Goal: Check status: Check status

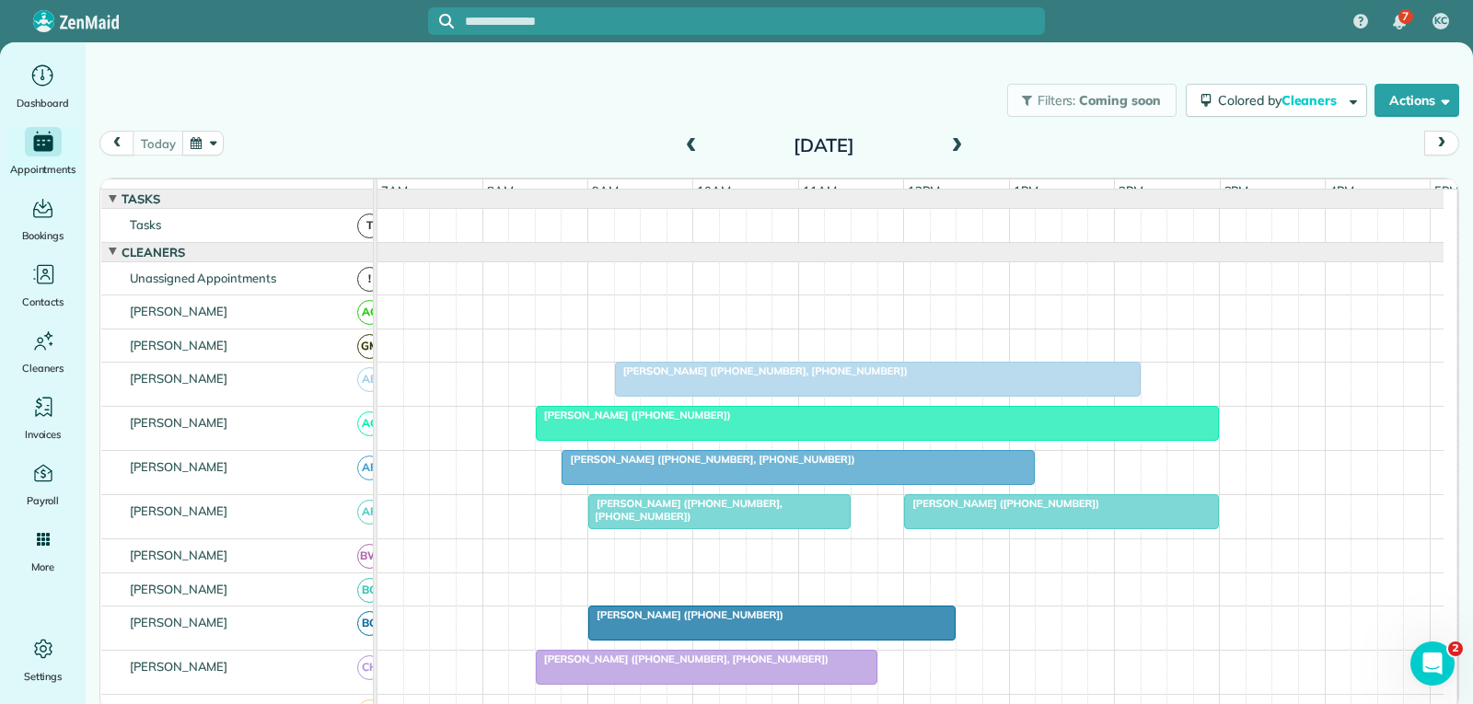
scroll to position [184, 0]
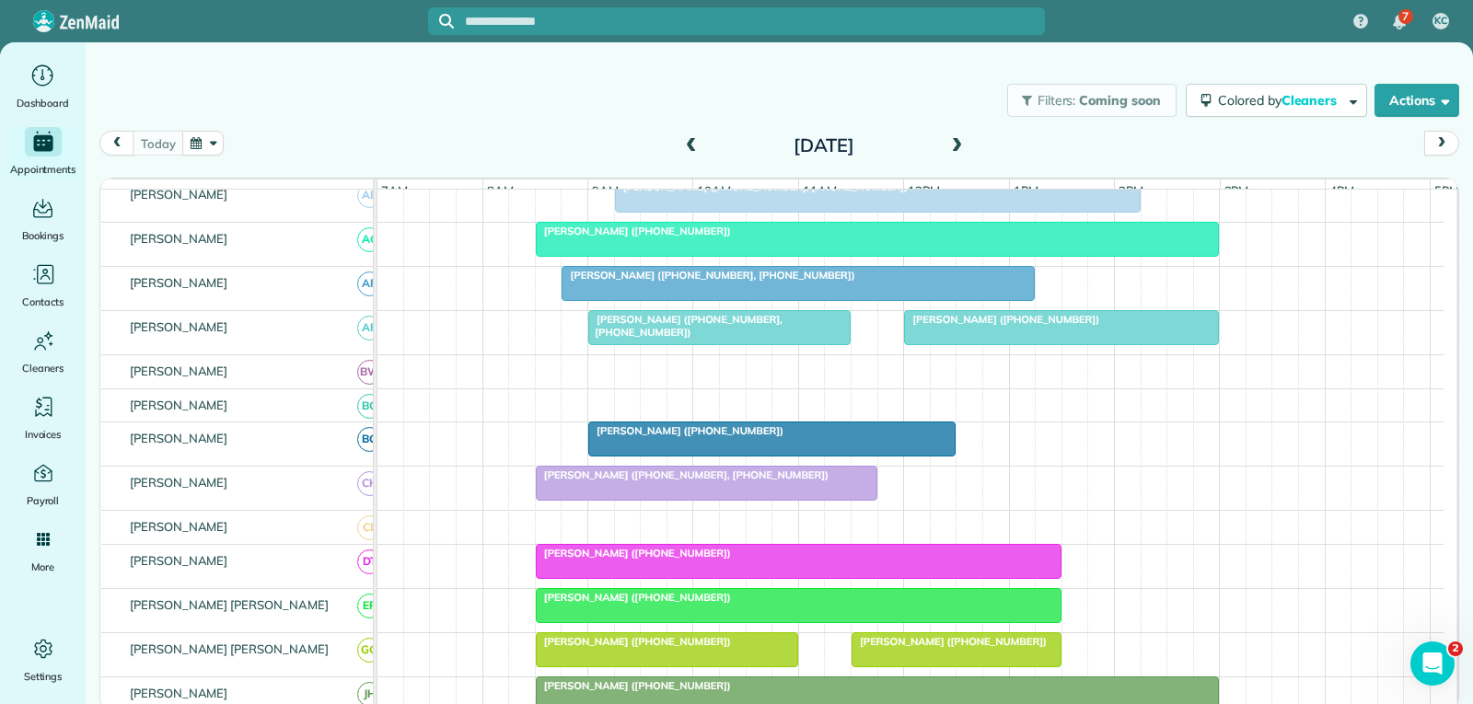
click at [781, 456] on div at bounding box center [771, 438] width 365 height 33
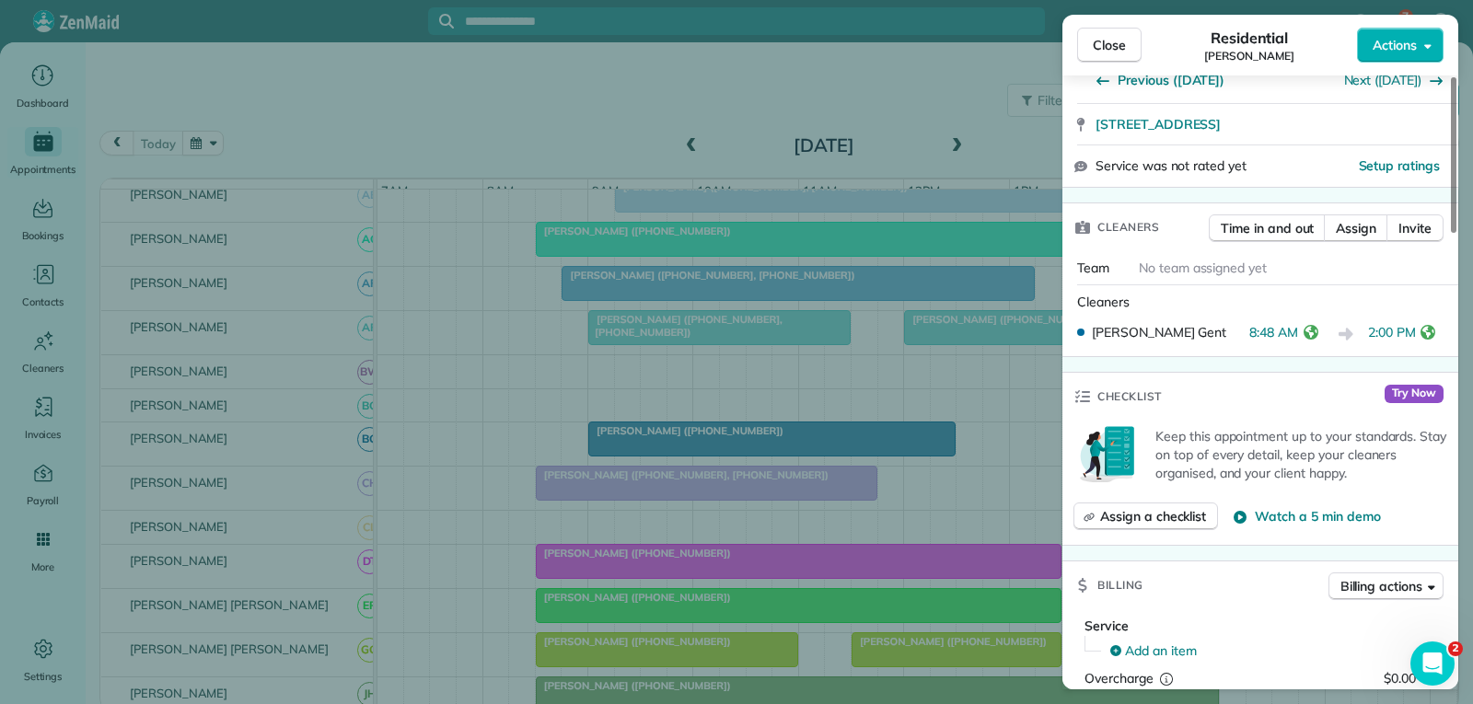
scroll to position [368, 0]
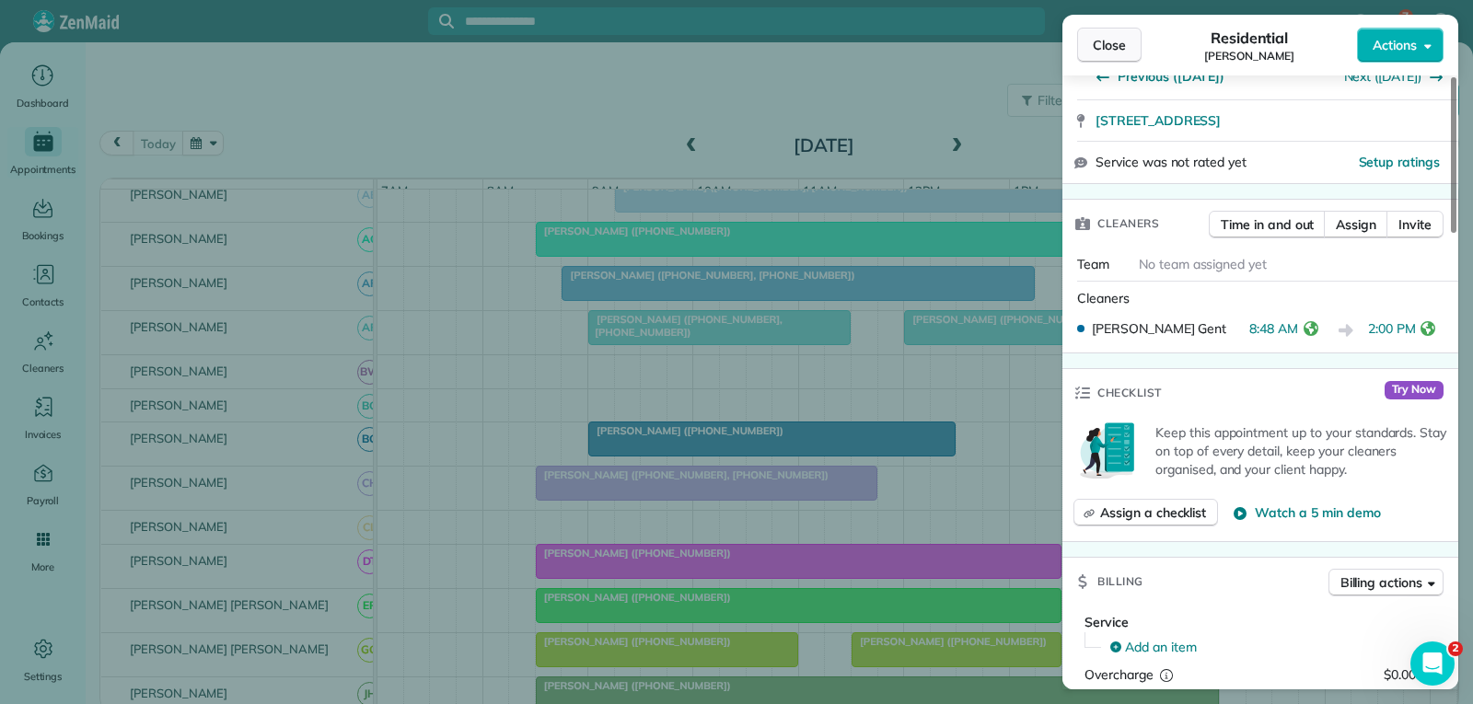
click at [1110, 43] on span "Close" at bounding box center [1109, 45] width 33 height 18
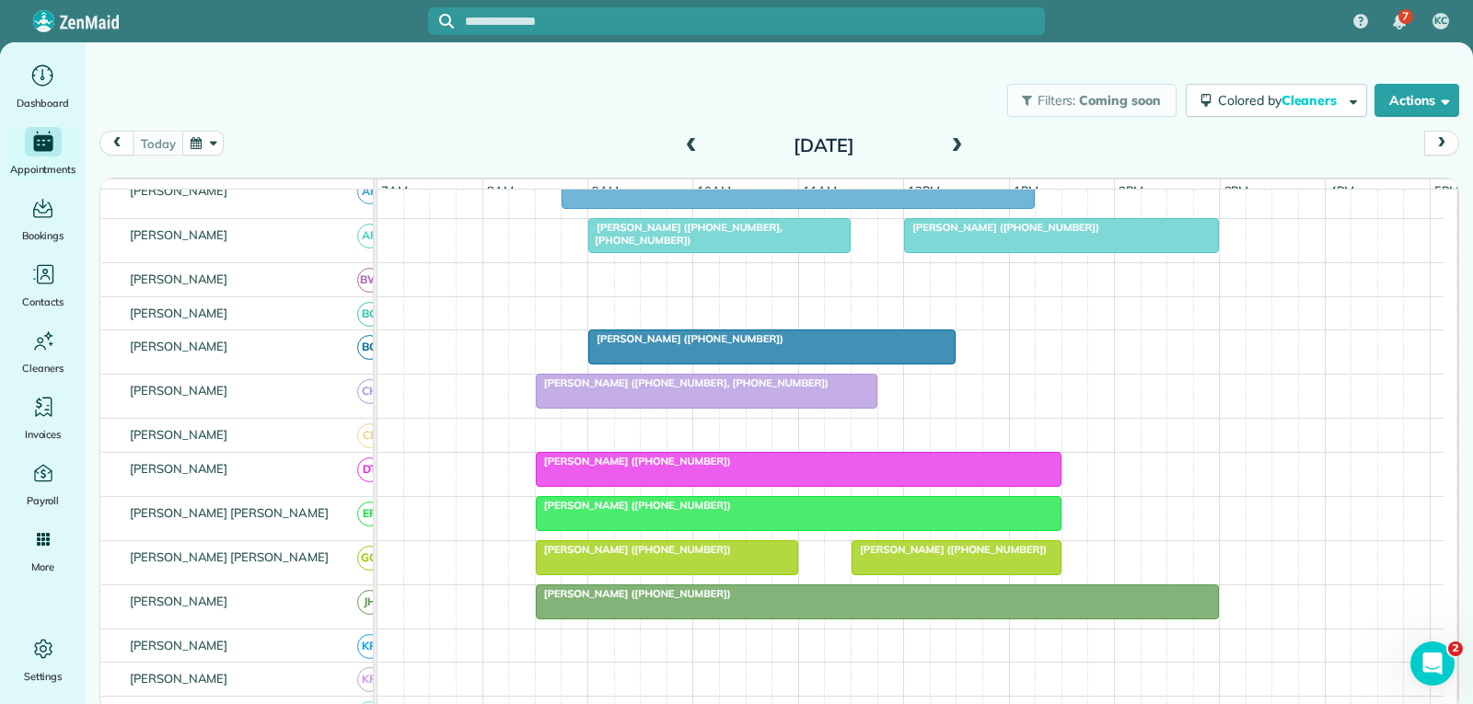
scroll to position [368, 0]
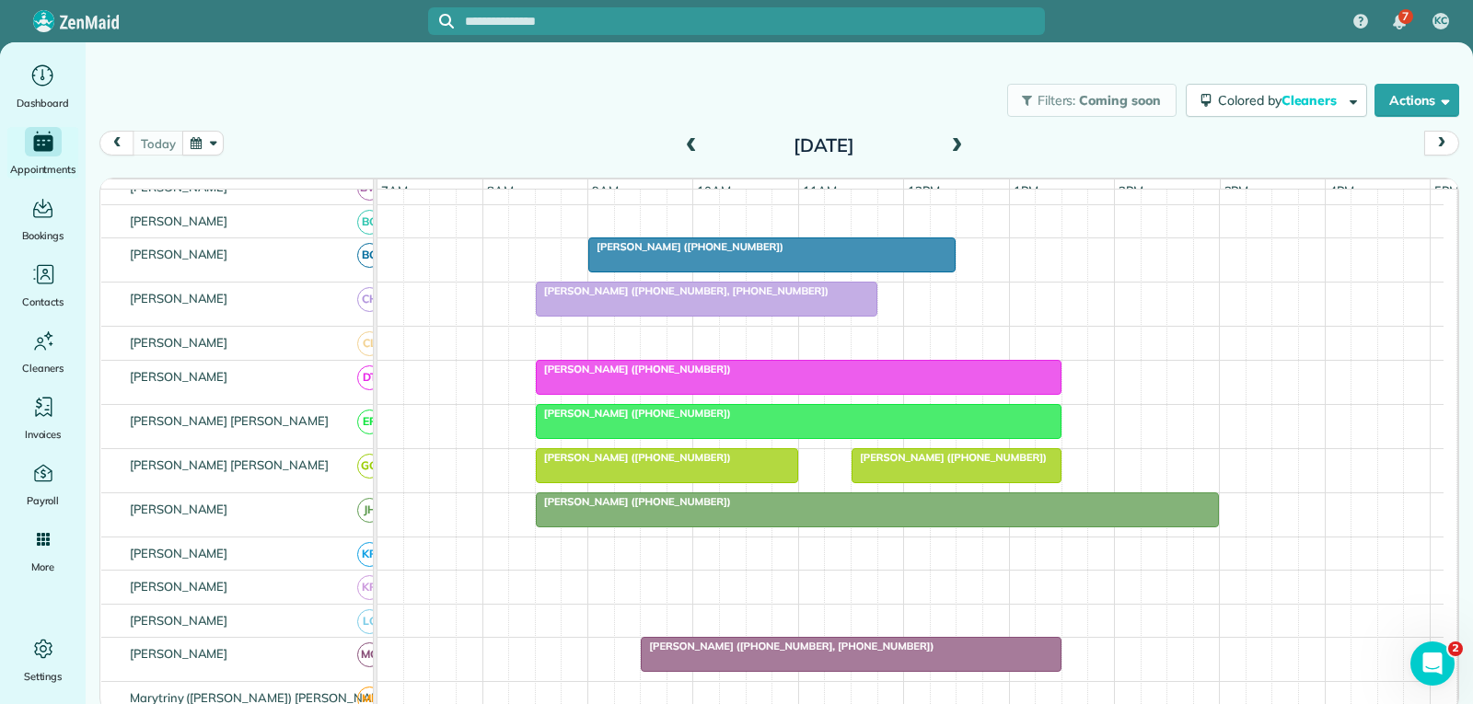
click at [972, 464] on span "[PERSON_NAME] ([PHONE_NUMBER])" at bounding box center [949, 457] width 197 height 13
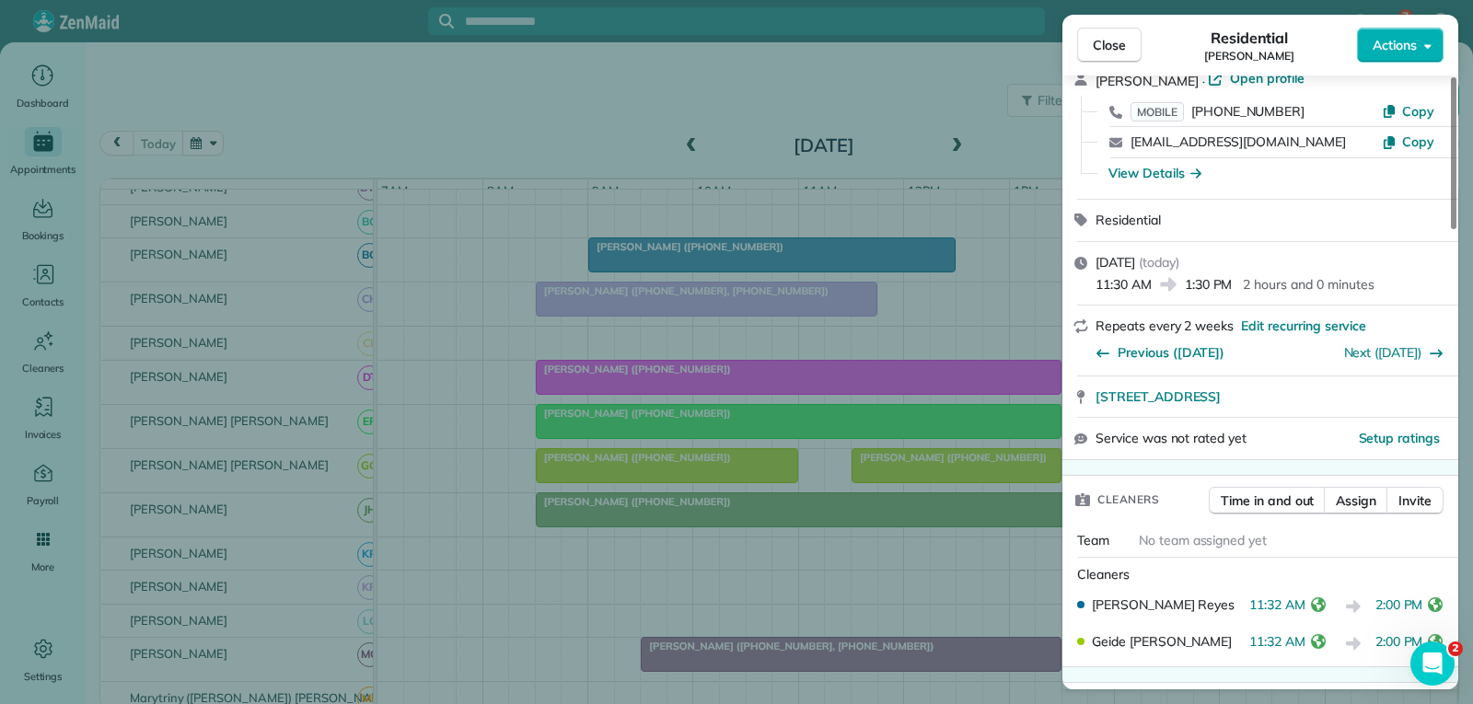
scroll to position [276, 0]
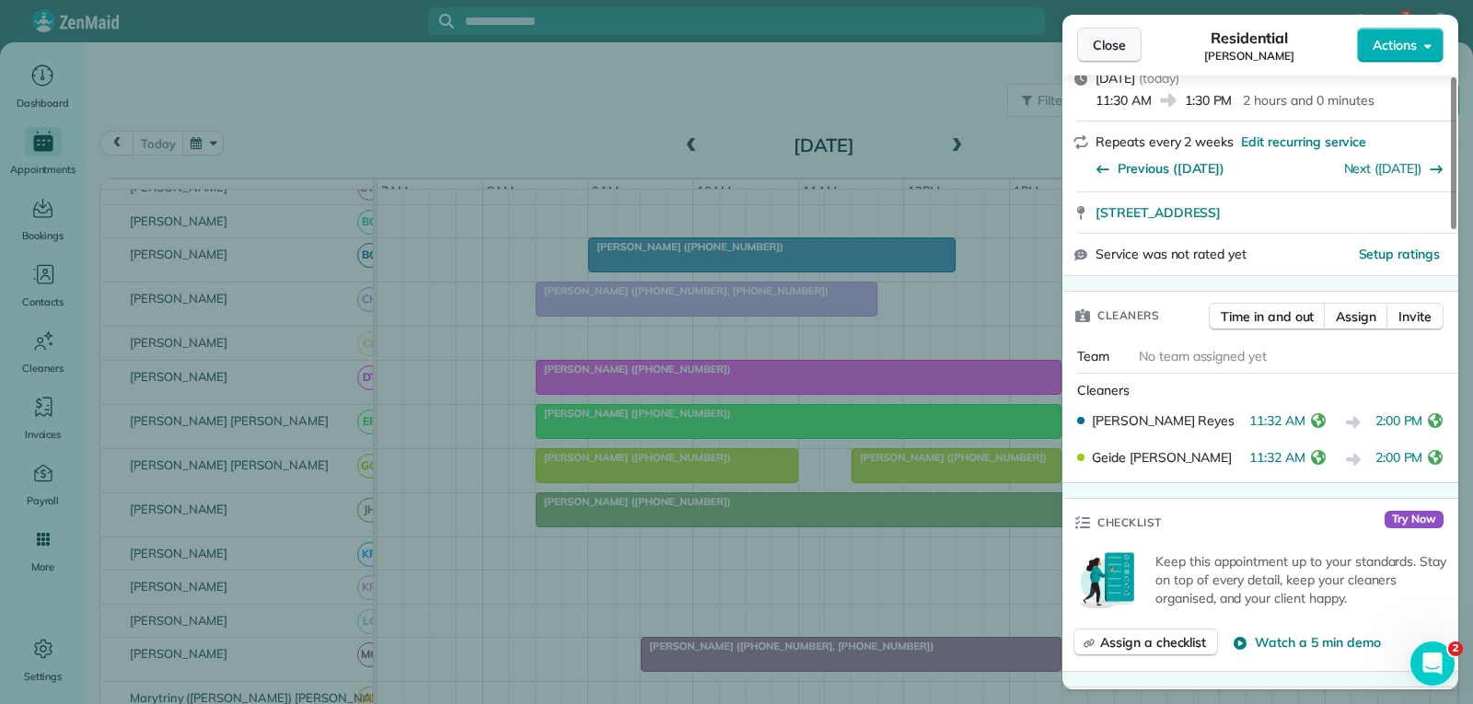
click at [1123, 52] on span "Close" at bounding box center [1109, 45] width 33 height 18
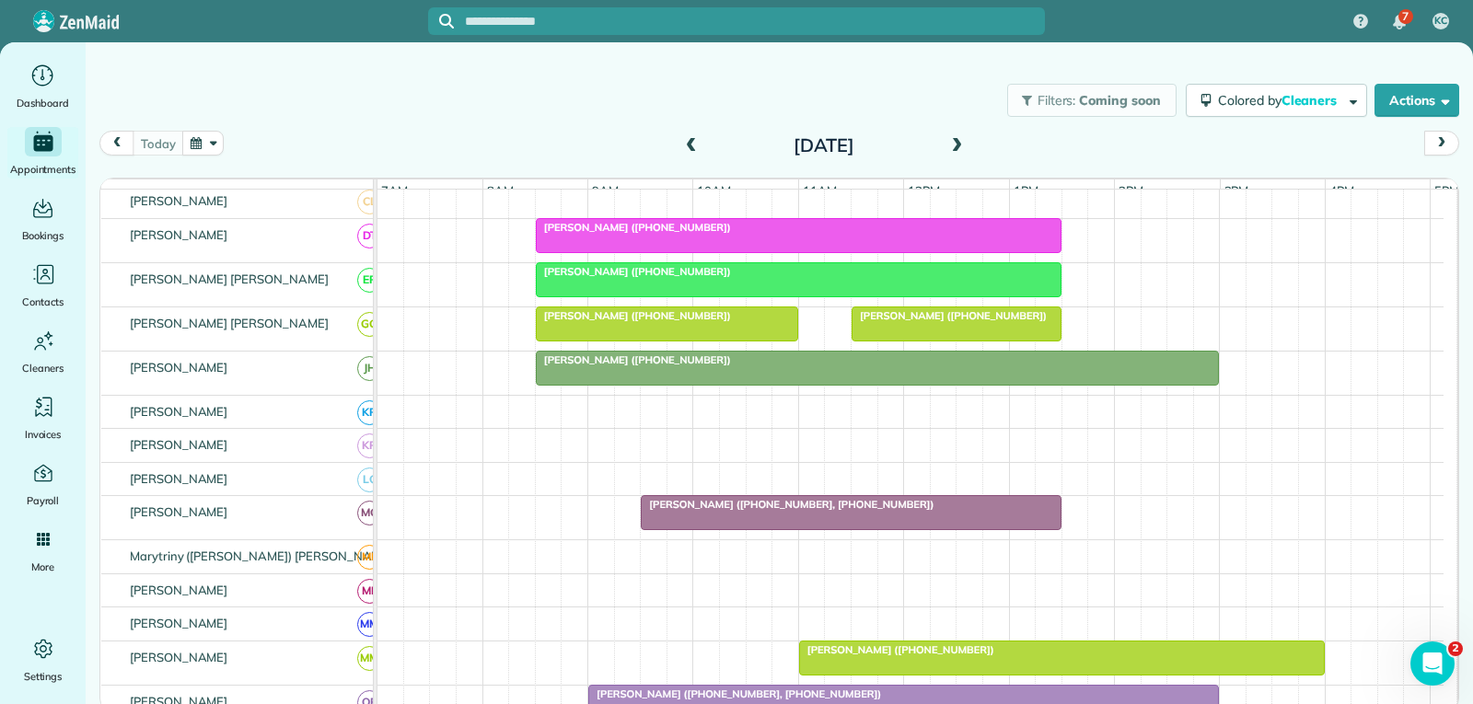
scroll to position [552, 0]
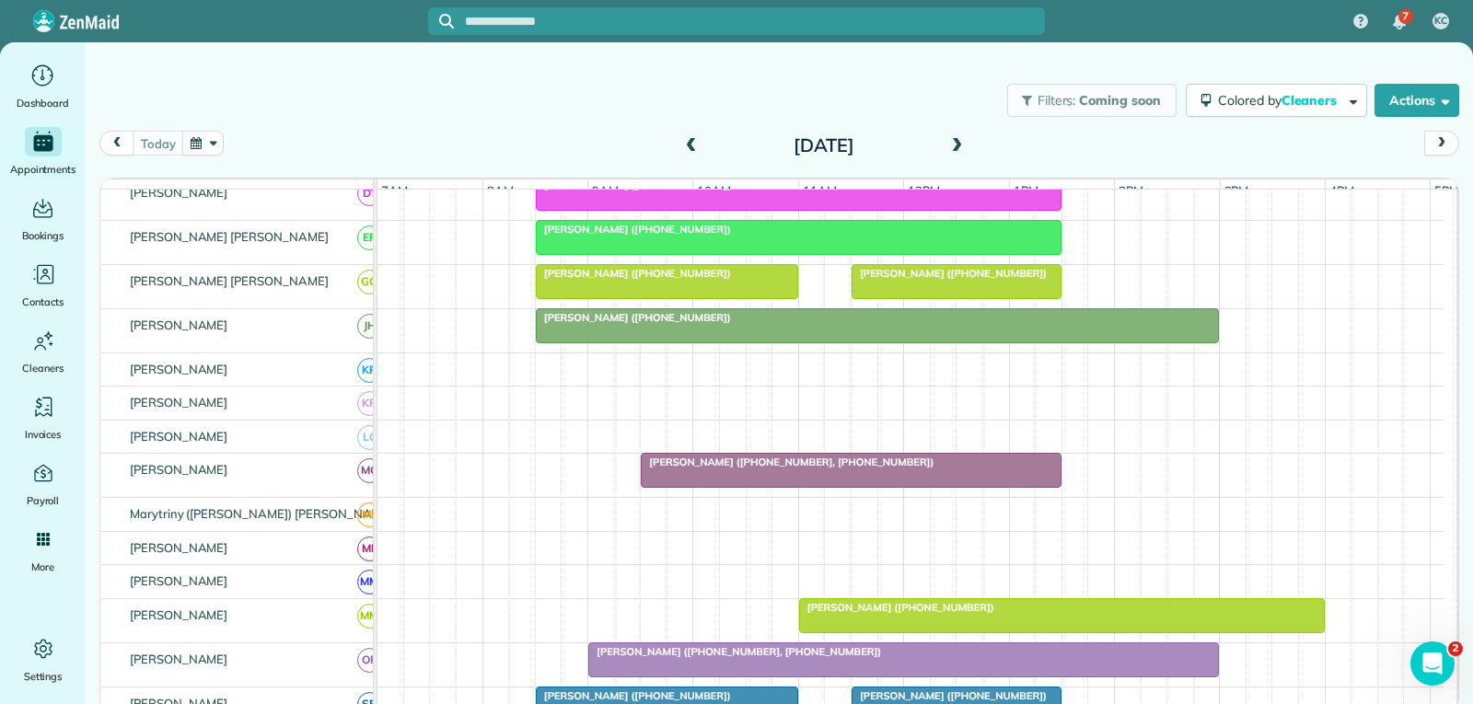
click at [841, 487] on div at bounding box center [851, 470] width 419 height 33
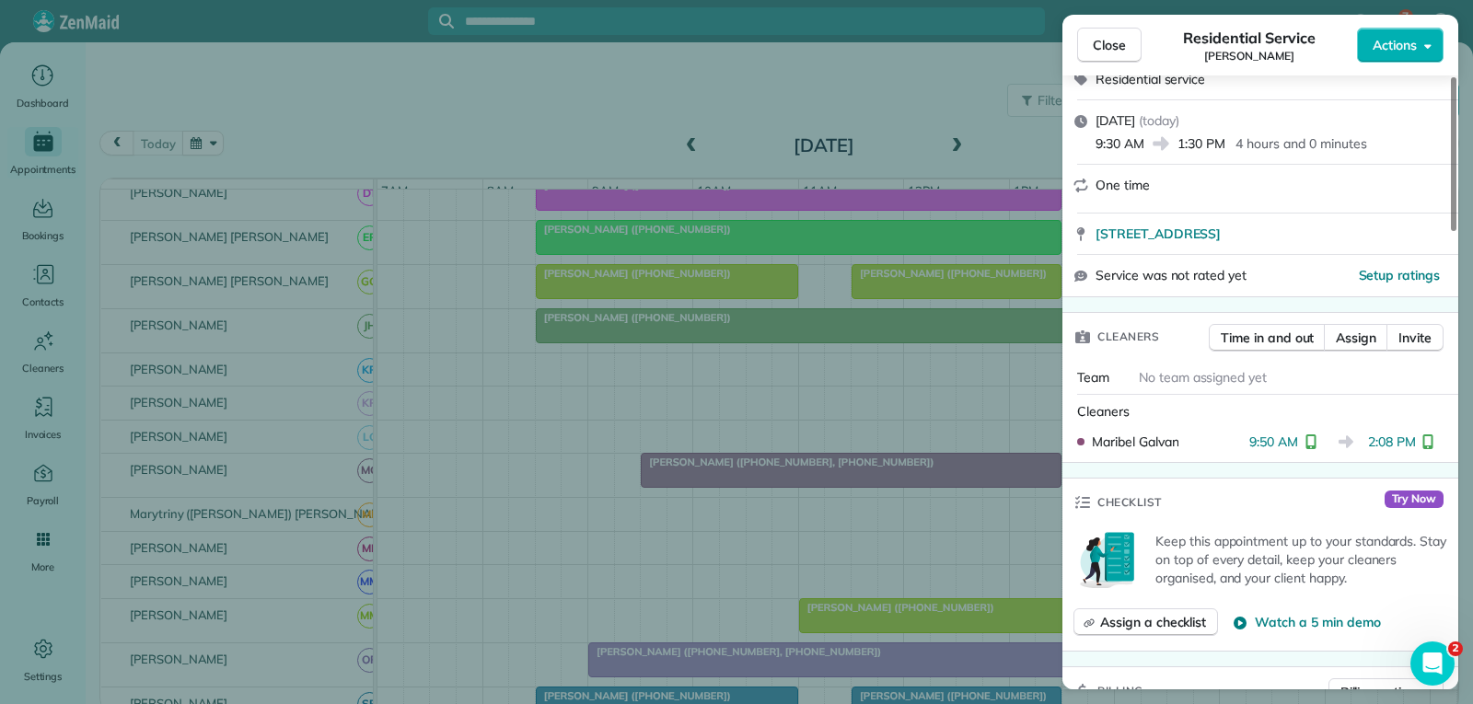
scroll to position [276, 0]
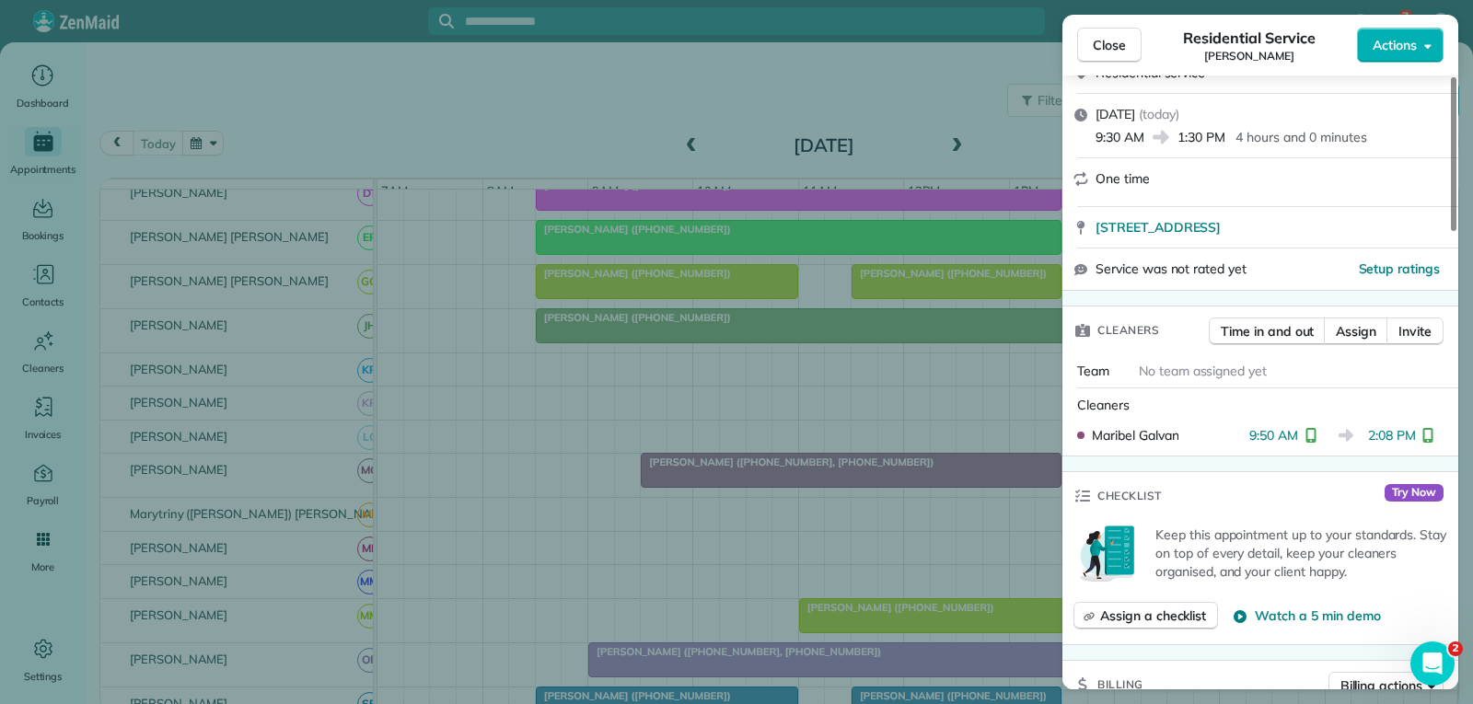
click at [1114, 47] on span "Close" at bounding box center [1109, 45] width 33 height 18
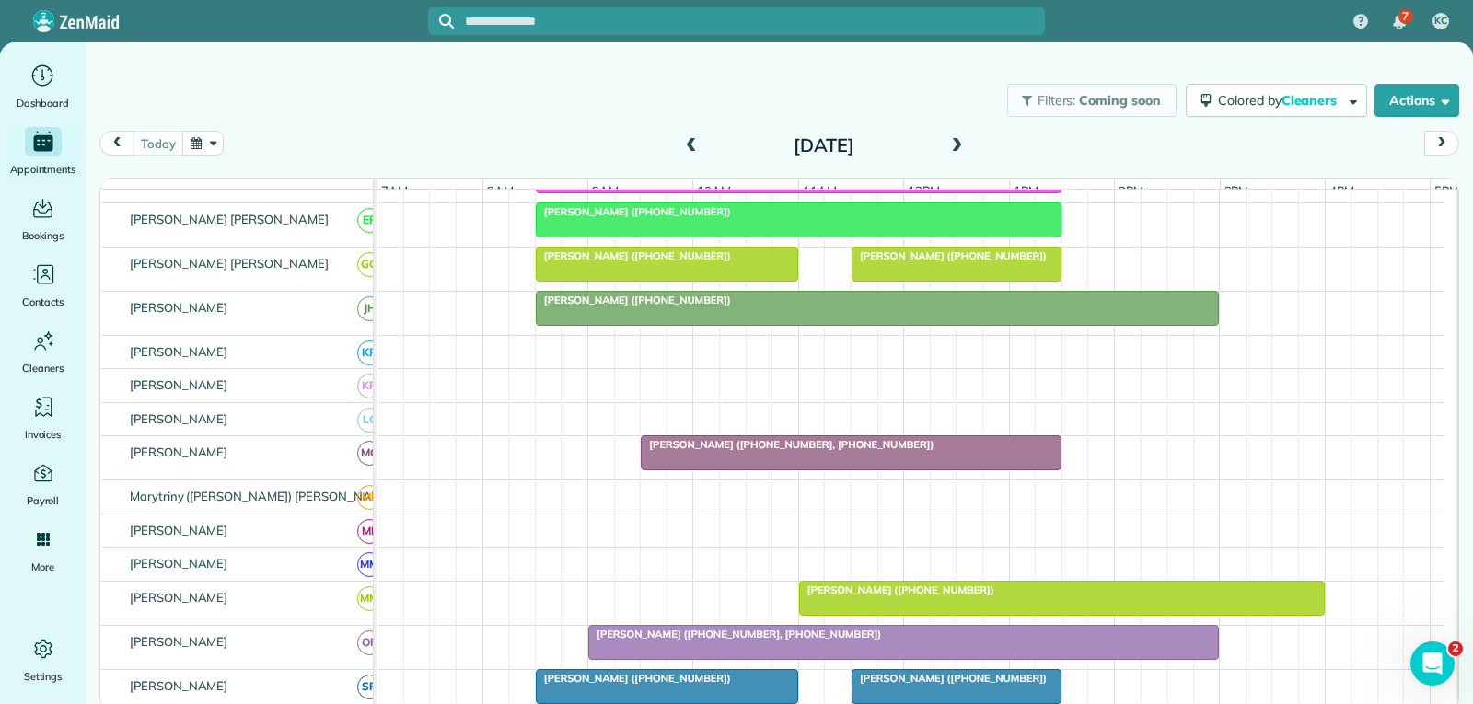
scroll to position [644, 0]
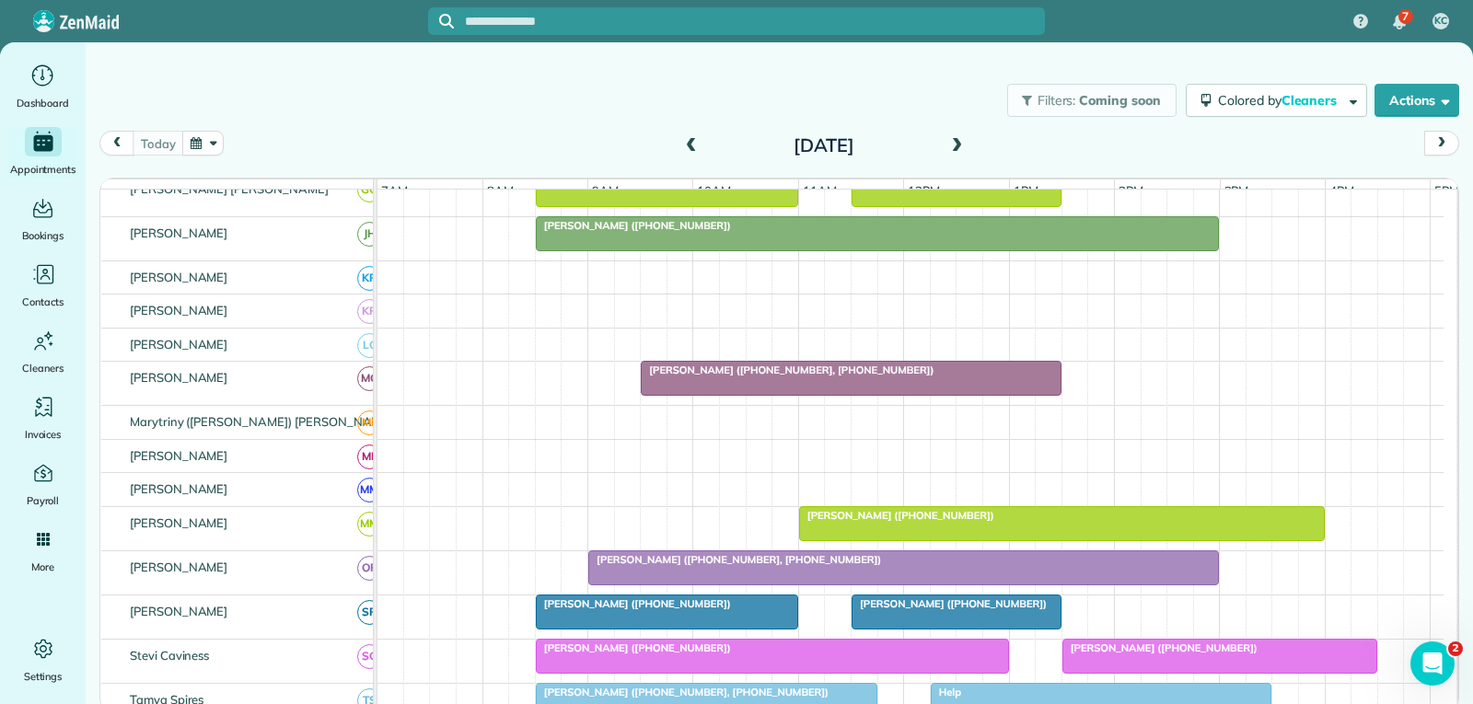
click at [1008, 584] on div at bounding box center [903, 567] width 629 height 33
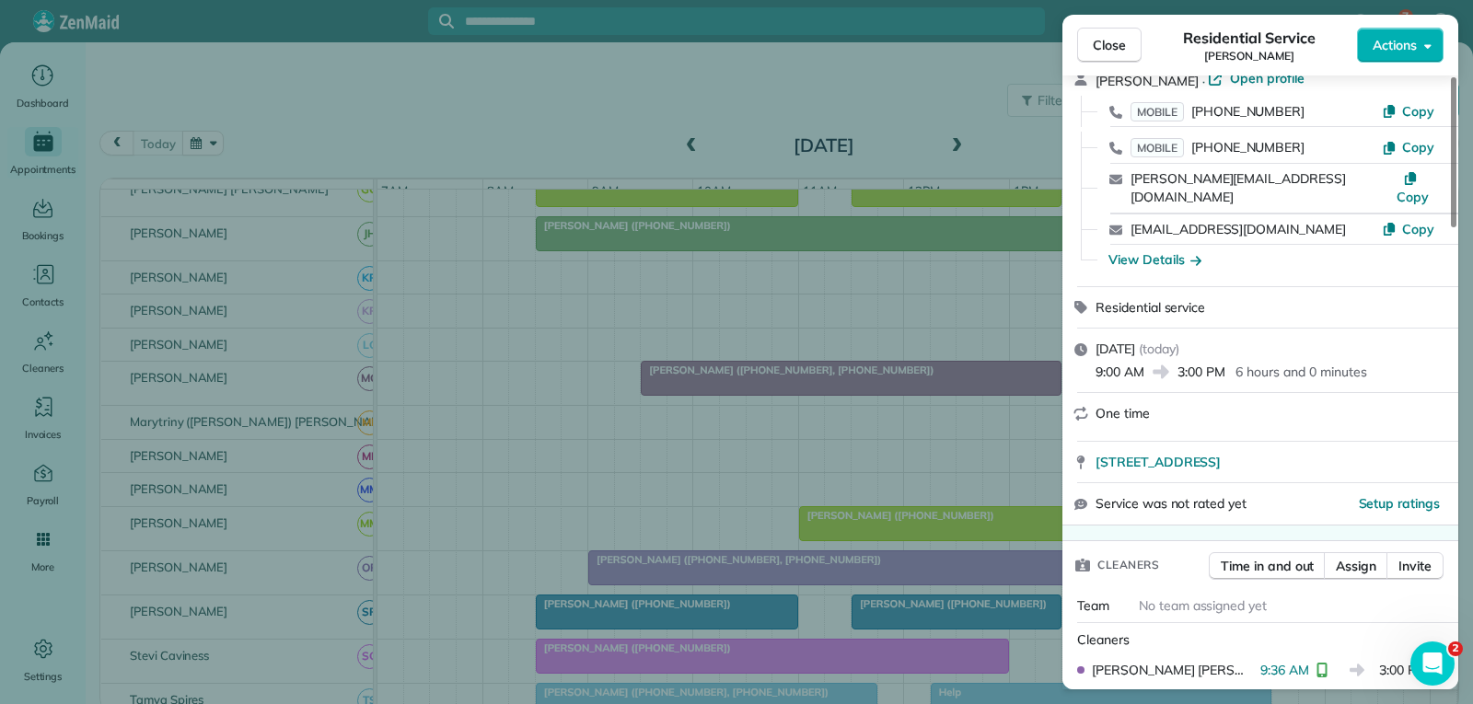
scroll to position [276, 0]
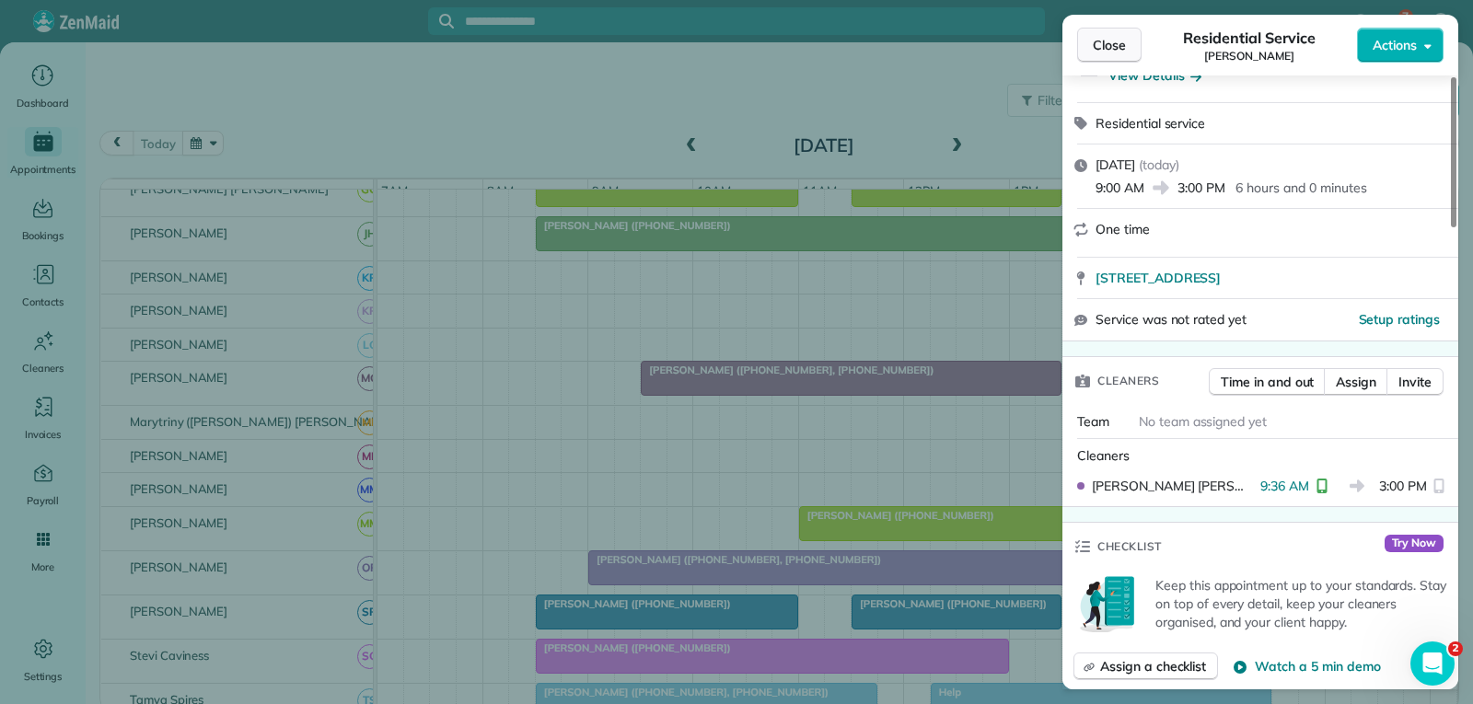
click at [1119, 44] on span "Close" at bounding box center [1109, 45] width 33 height 18
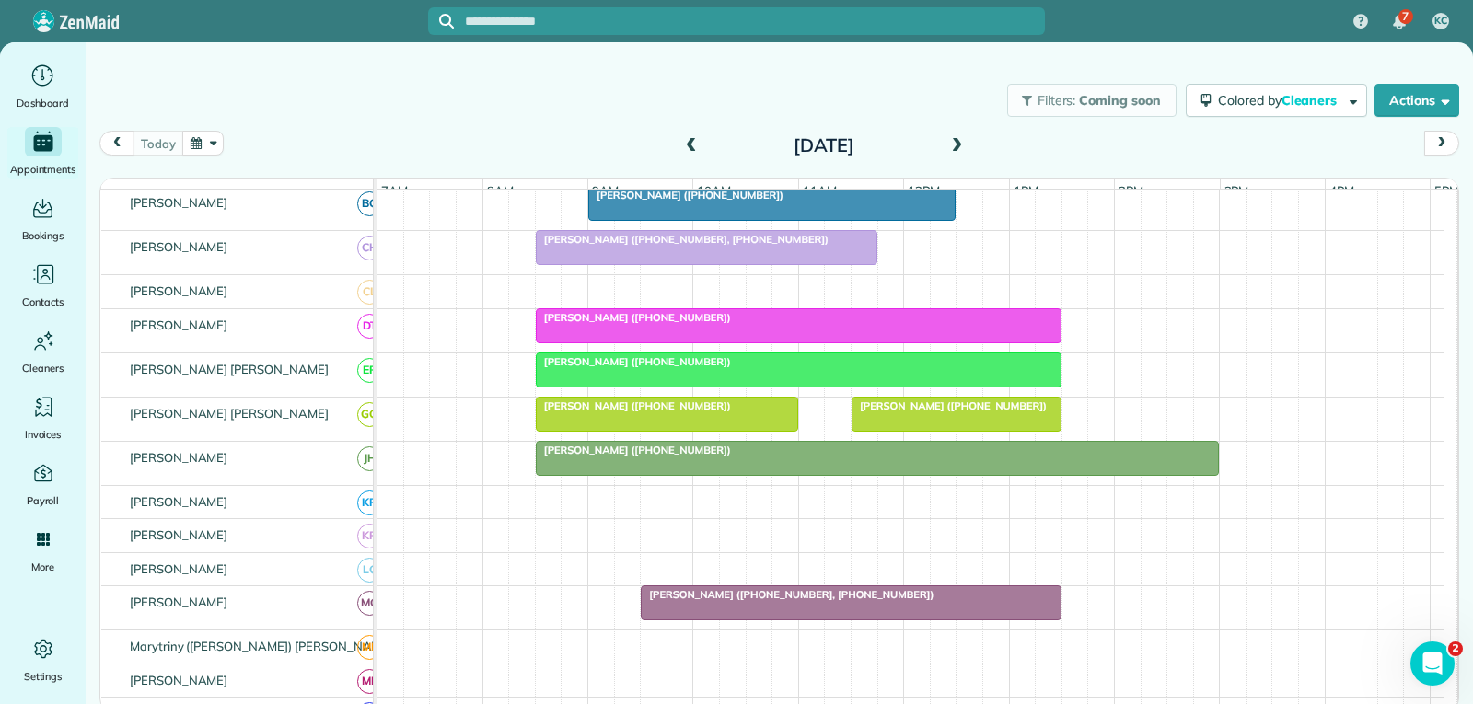
scroll to position [184, 0]
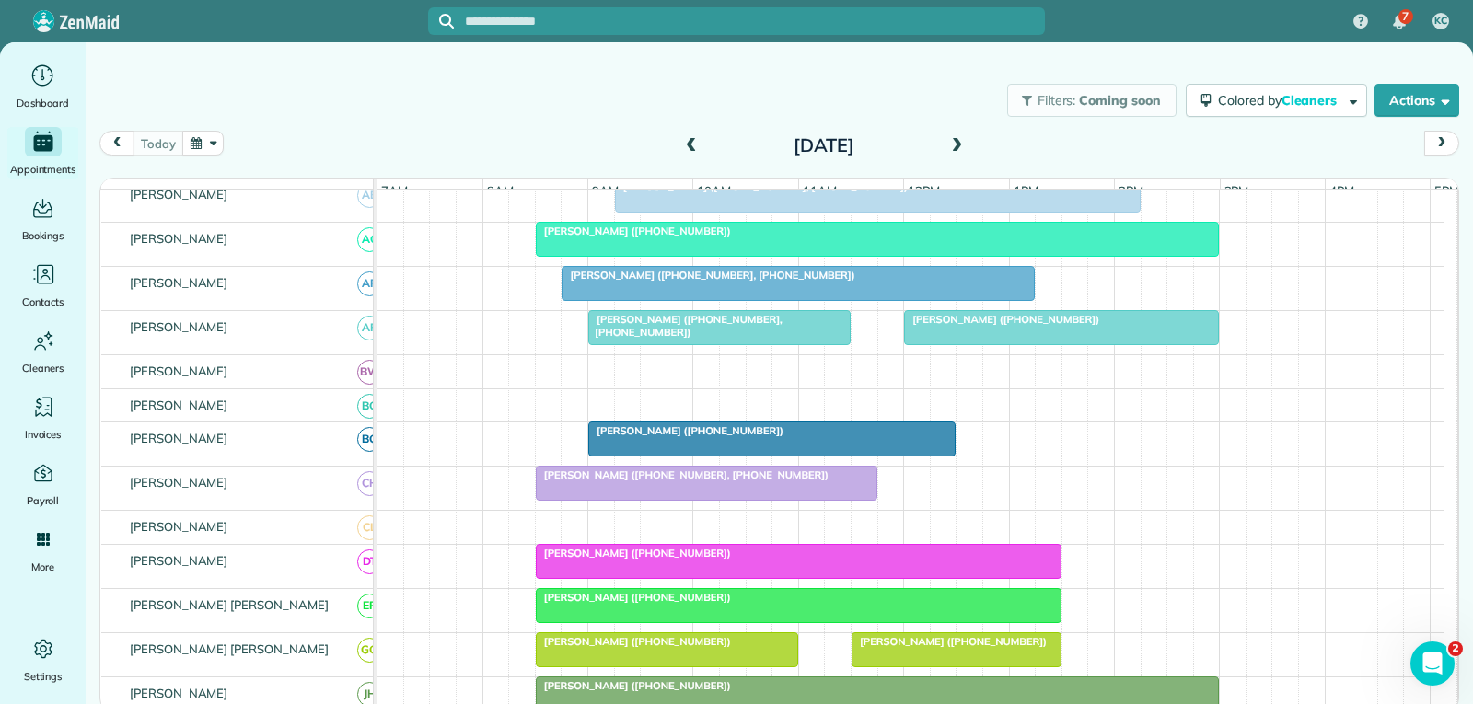
click at [1079, 342] on div at bounding box center [1061, 327] width 313 height 33
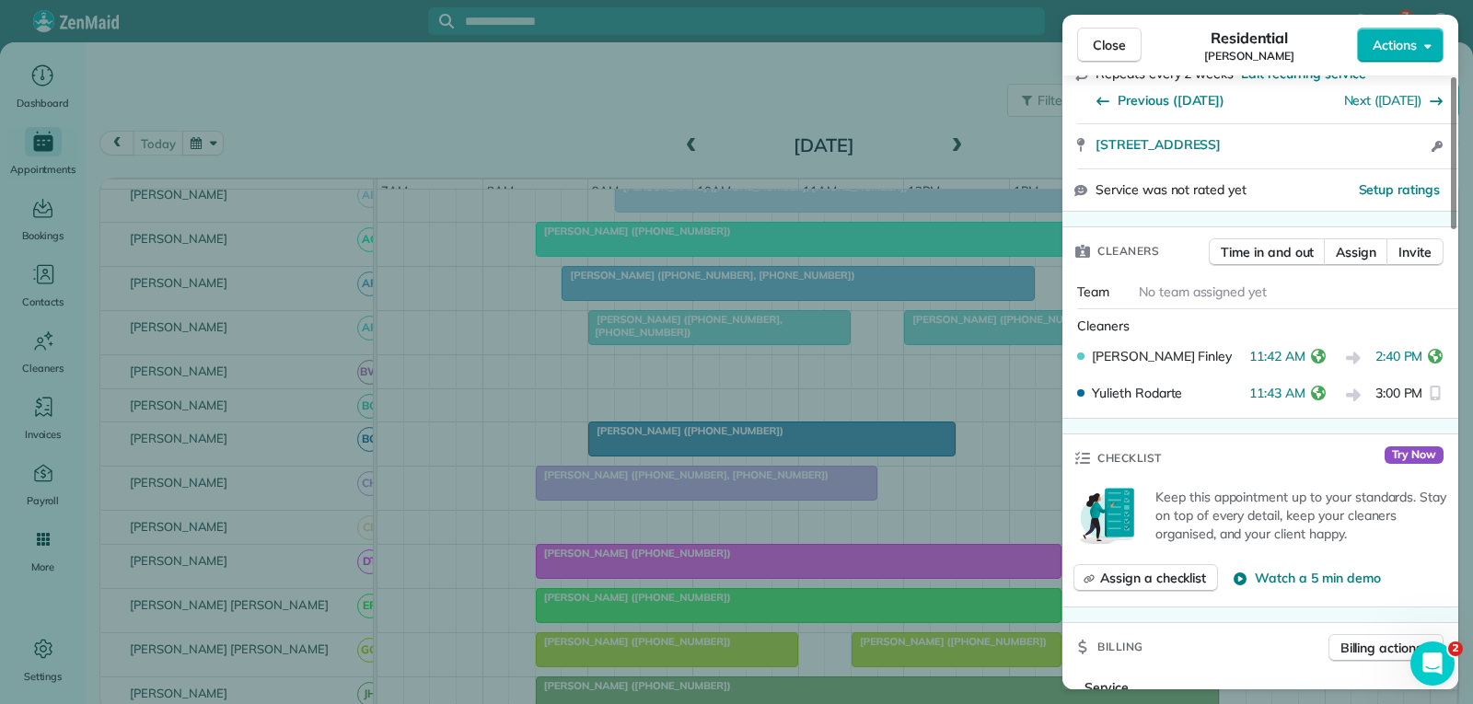
scroll to position [368, 0]
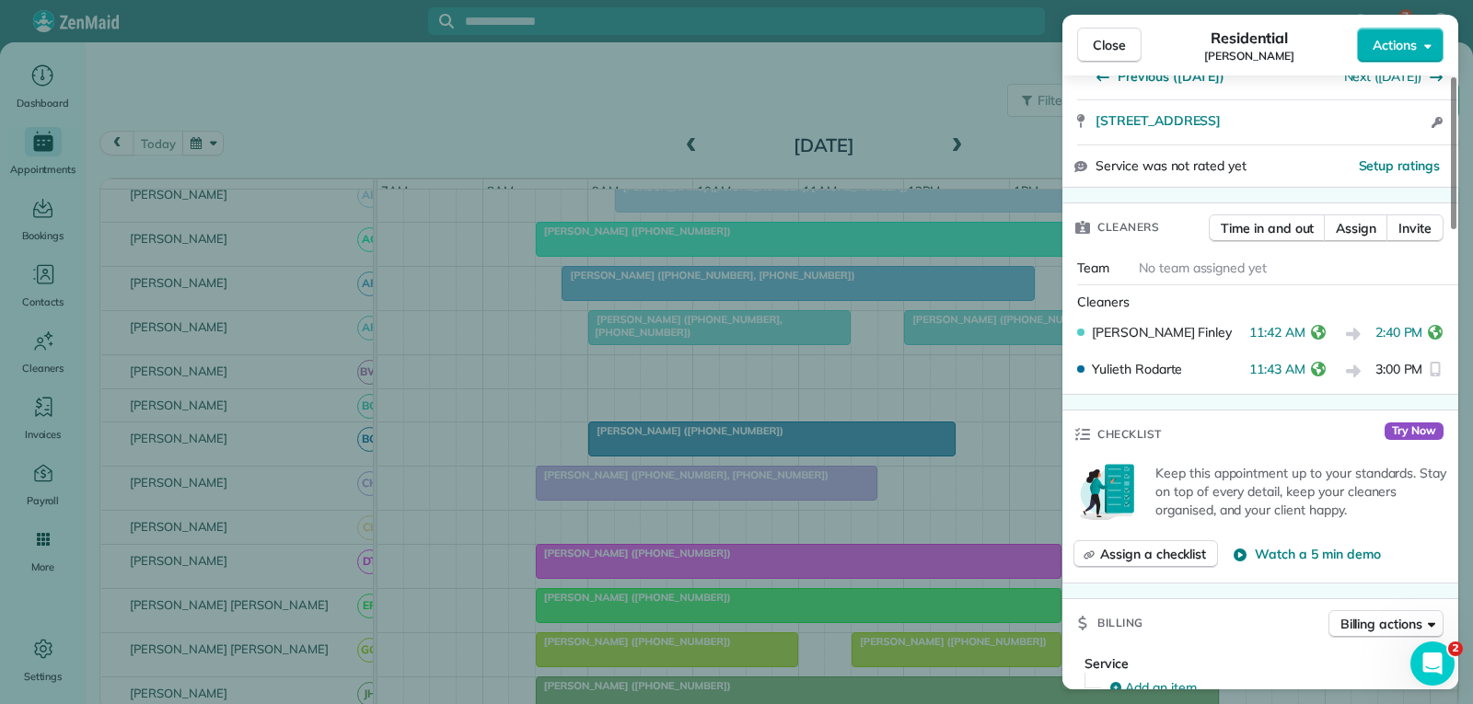
drag, startPoint x: 1105, startPoint y: 51, endPoint x: 1098, endPoint y: 83, distance: 32.9
click at [1105, 51] on span "Close" at bounding box center [1109, 45] width 33 height 18
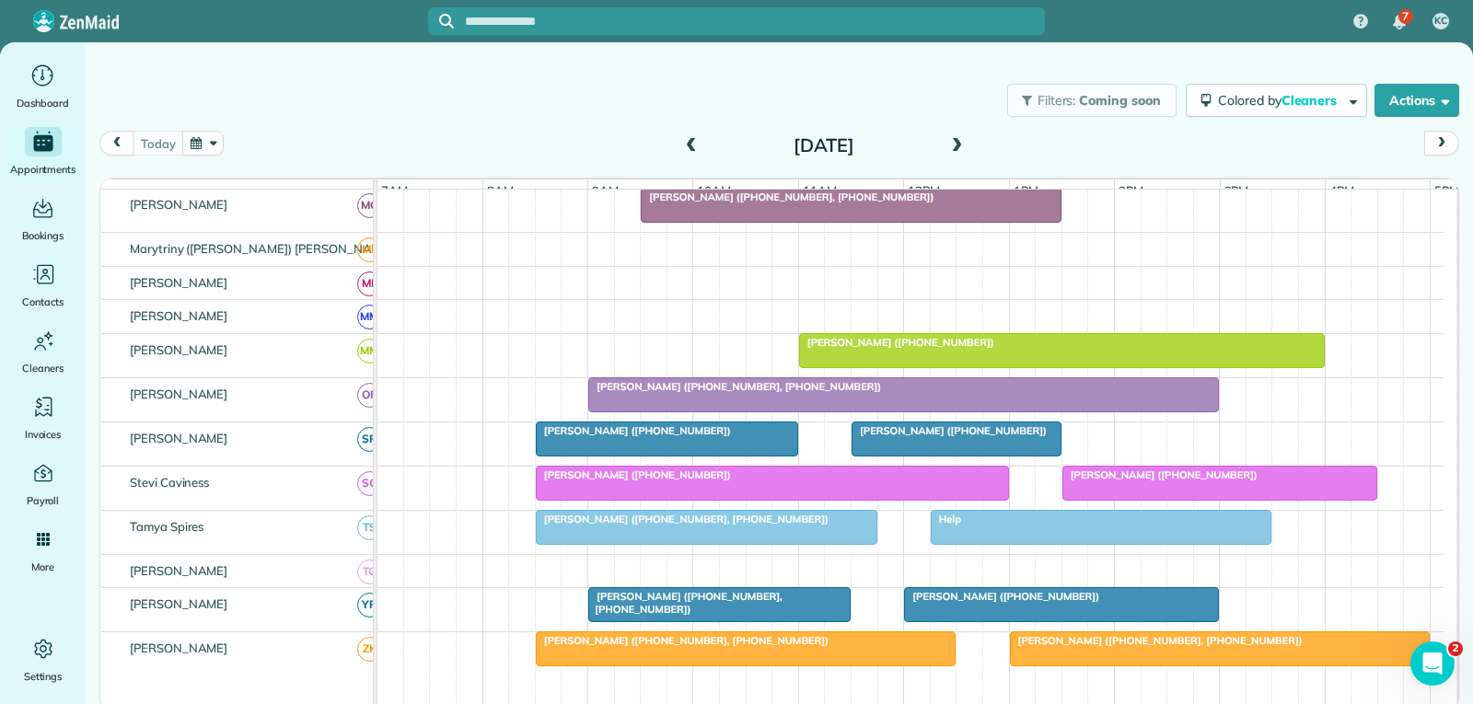
scroll to position [920, 0]
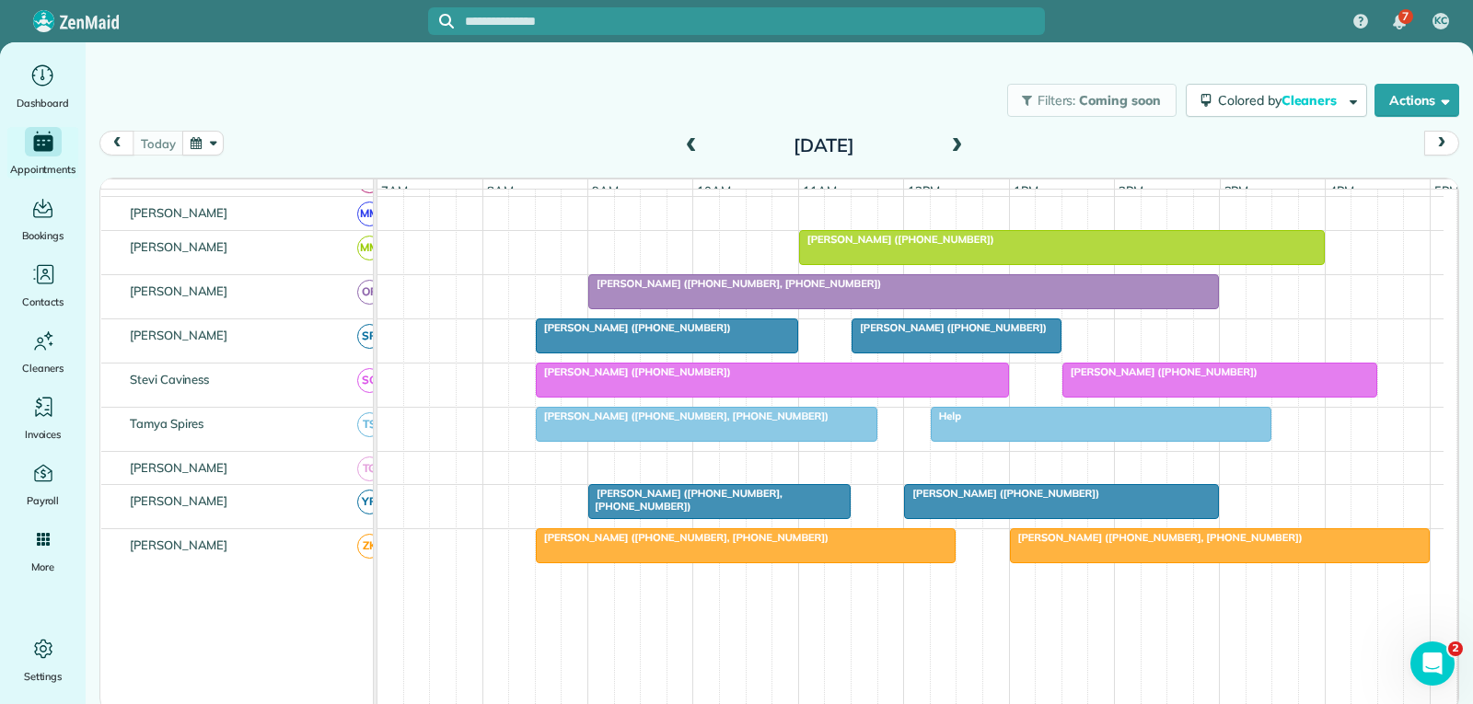
click at [1051, 441] on div at bounding box center [1102, 424] width 340 height 33
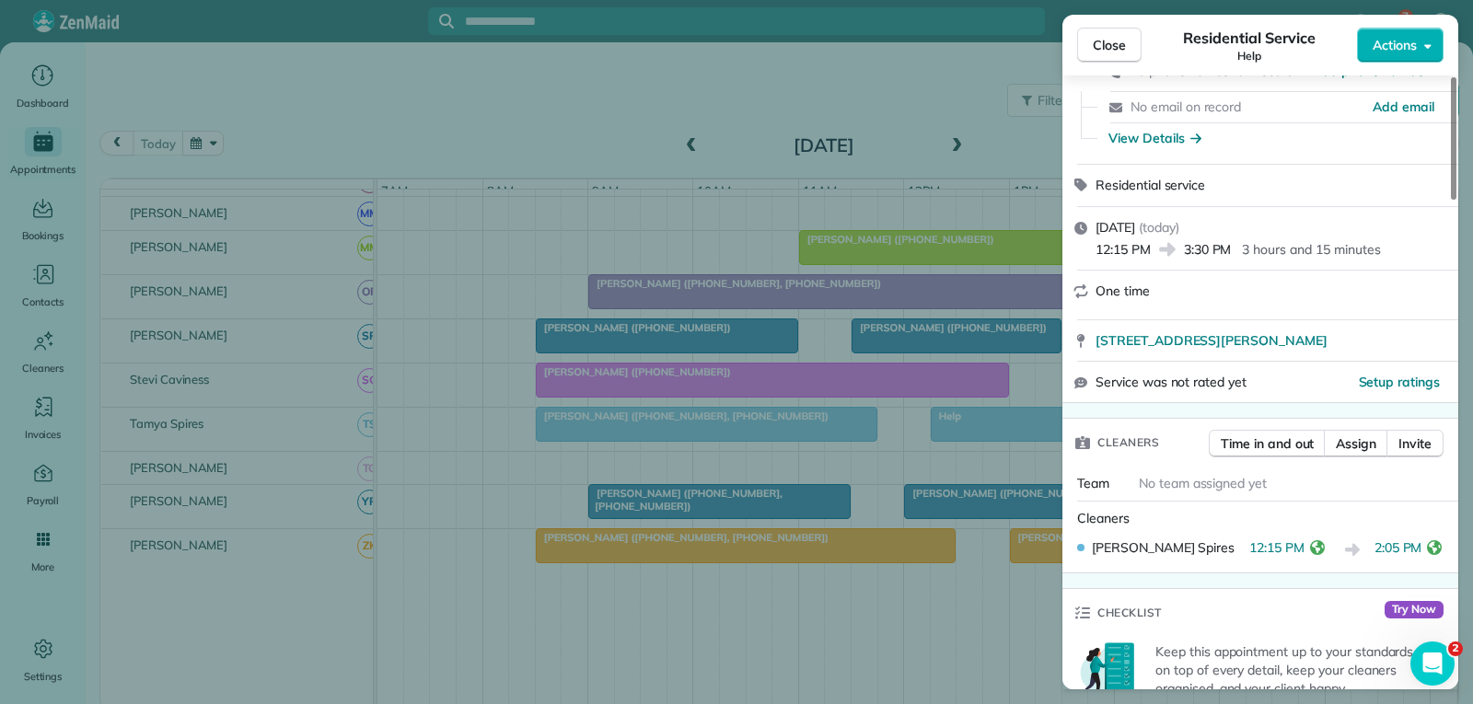
scroll to position [184, 0]
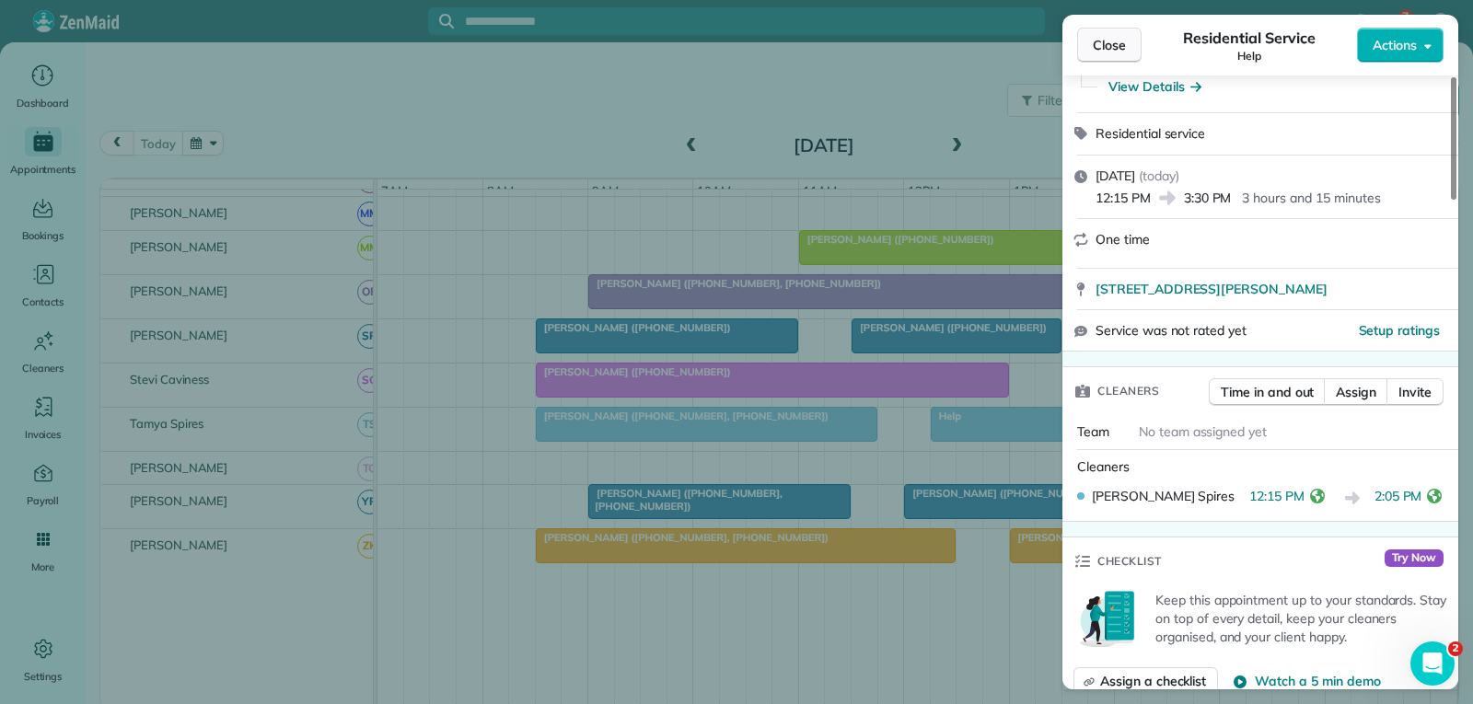
click at [1112, 47] on span "Close" at bounding box center [1109, 45] width 33 height 18
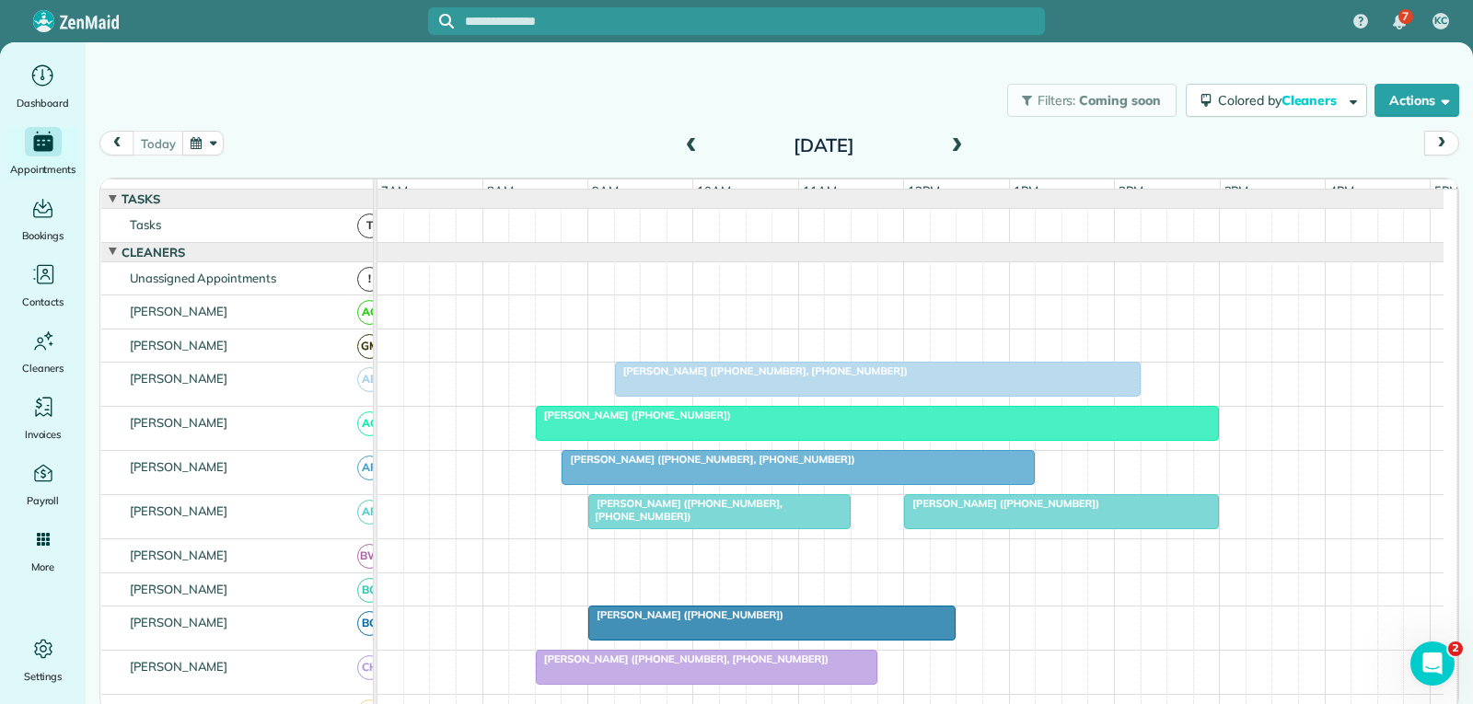
click at [857, 422] on div "[PERSON_NAME] ([PHONE_NUMBER])" at bounding box center [877, 415] width 672 height 13
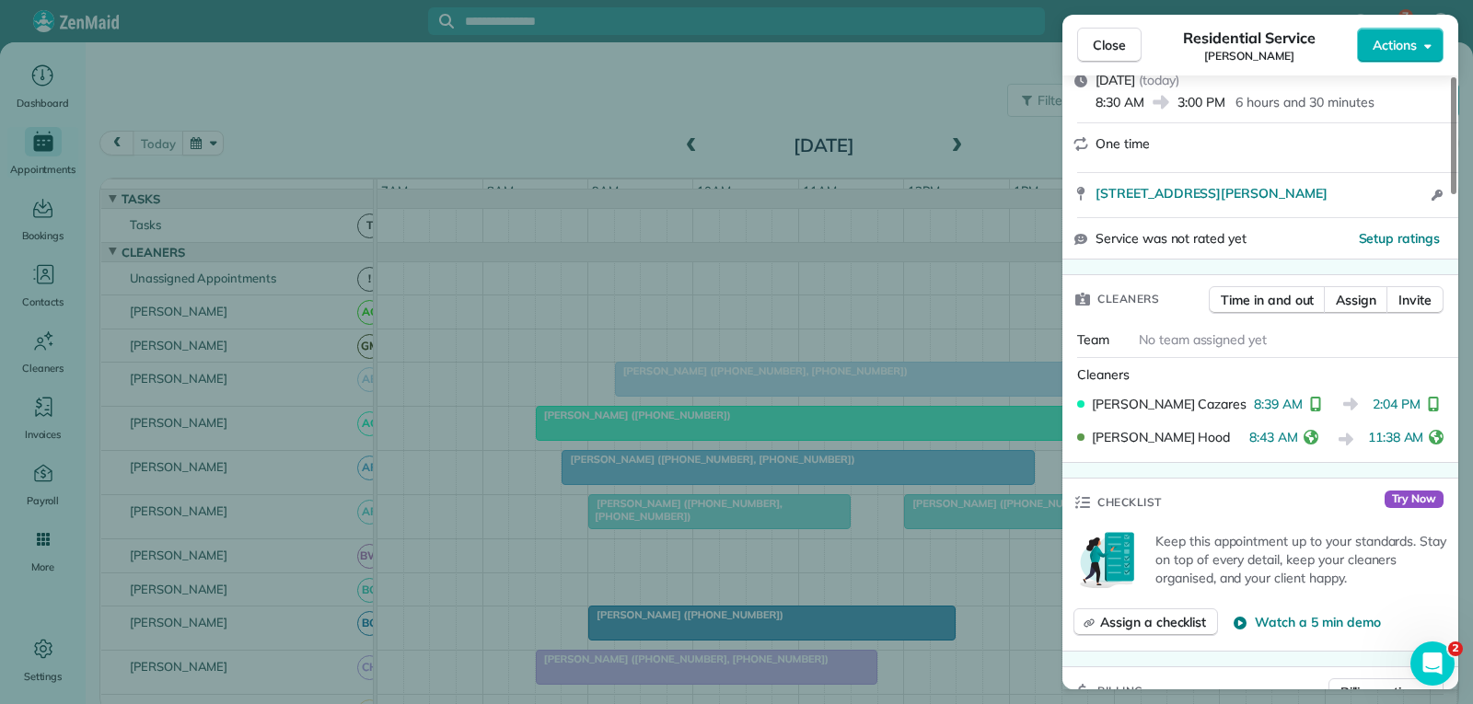
scroll to position [276, 0]
click at [1093, 34] on button "Close" at bounding box center [1109, 45] width 64 height 35
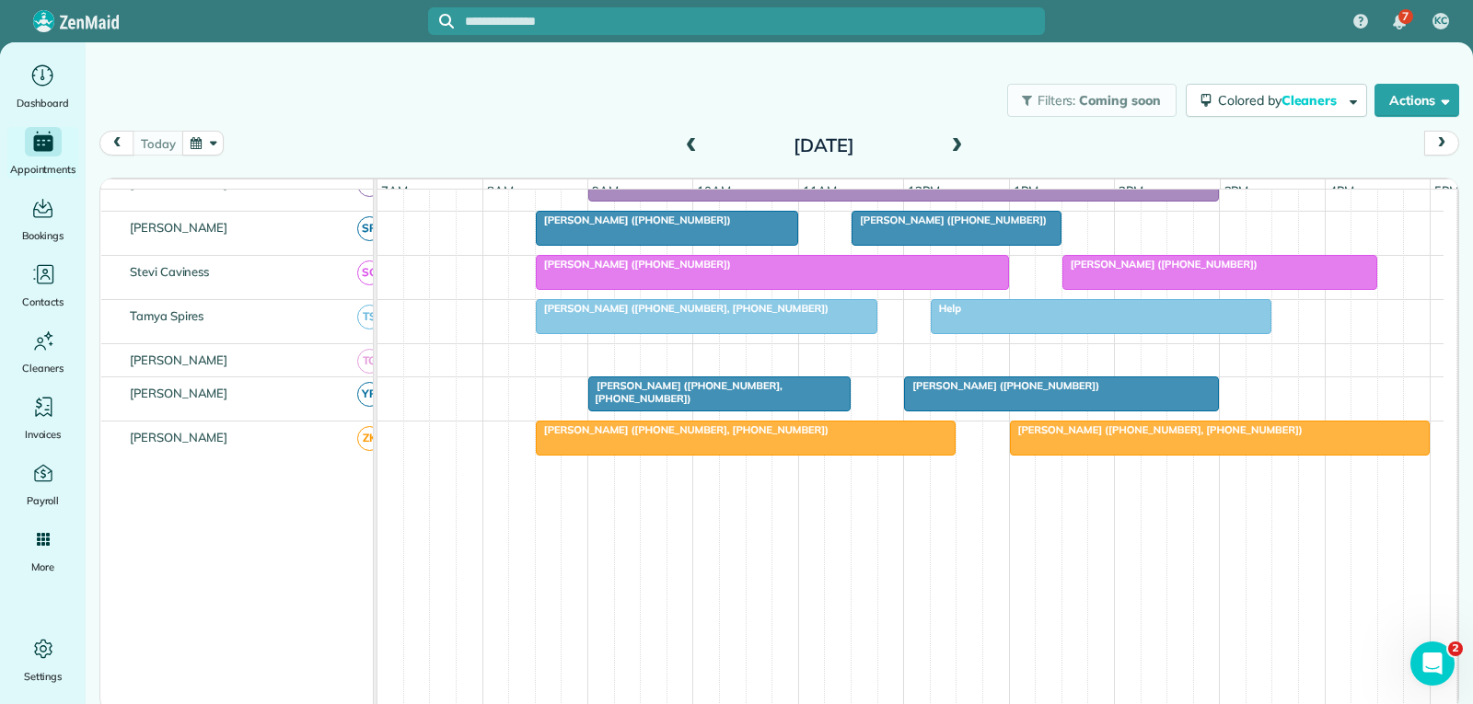
scroll to position [1051, 0]
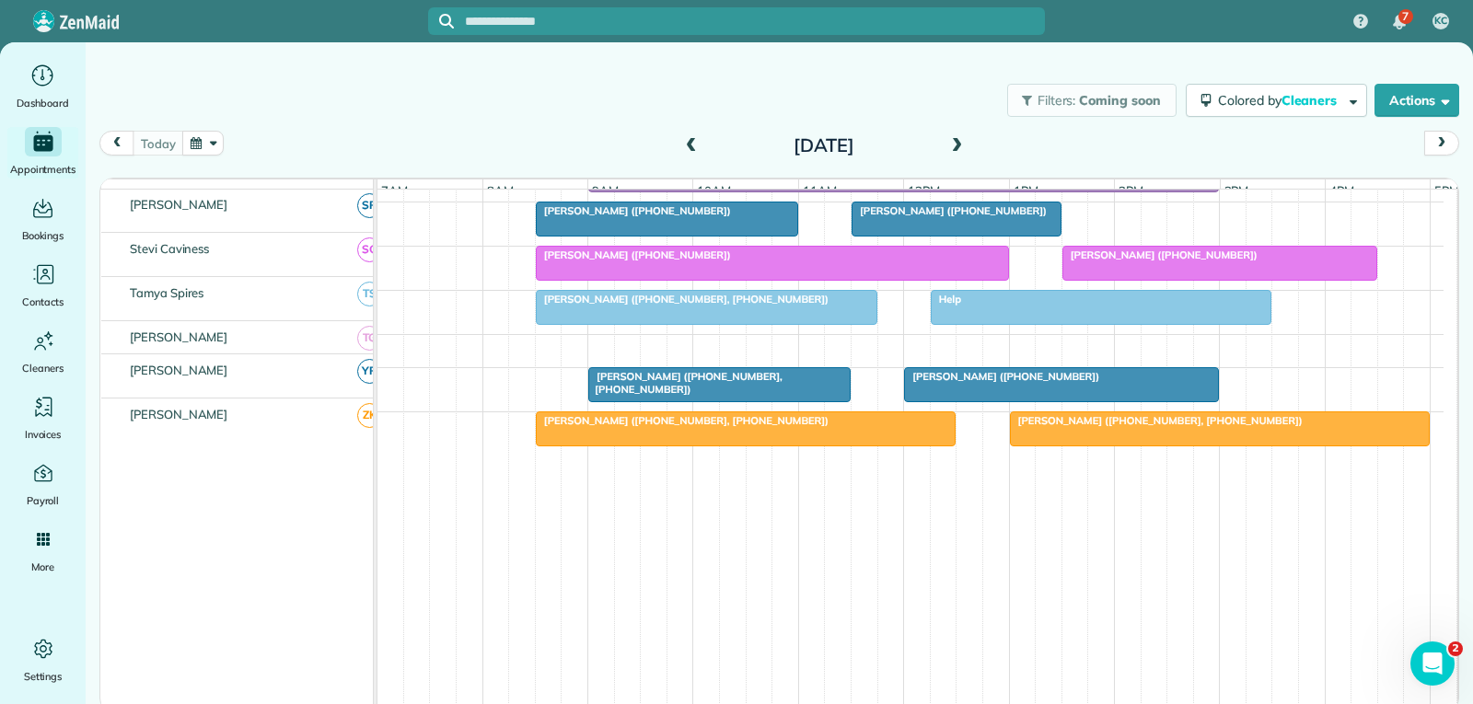
click at [1059, 383] on div "[PERSON_NAME] ([PHONE_NUMBER])" at bounding box center [1061, 376] width 304 height 13
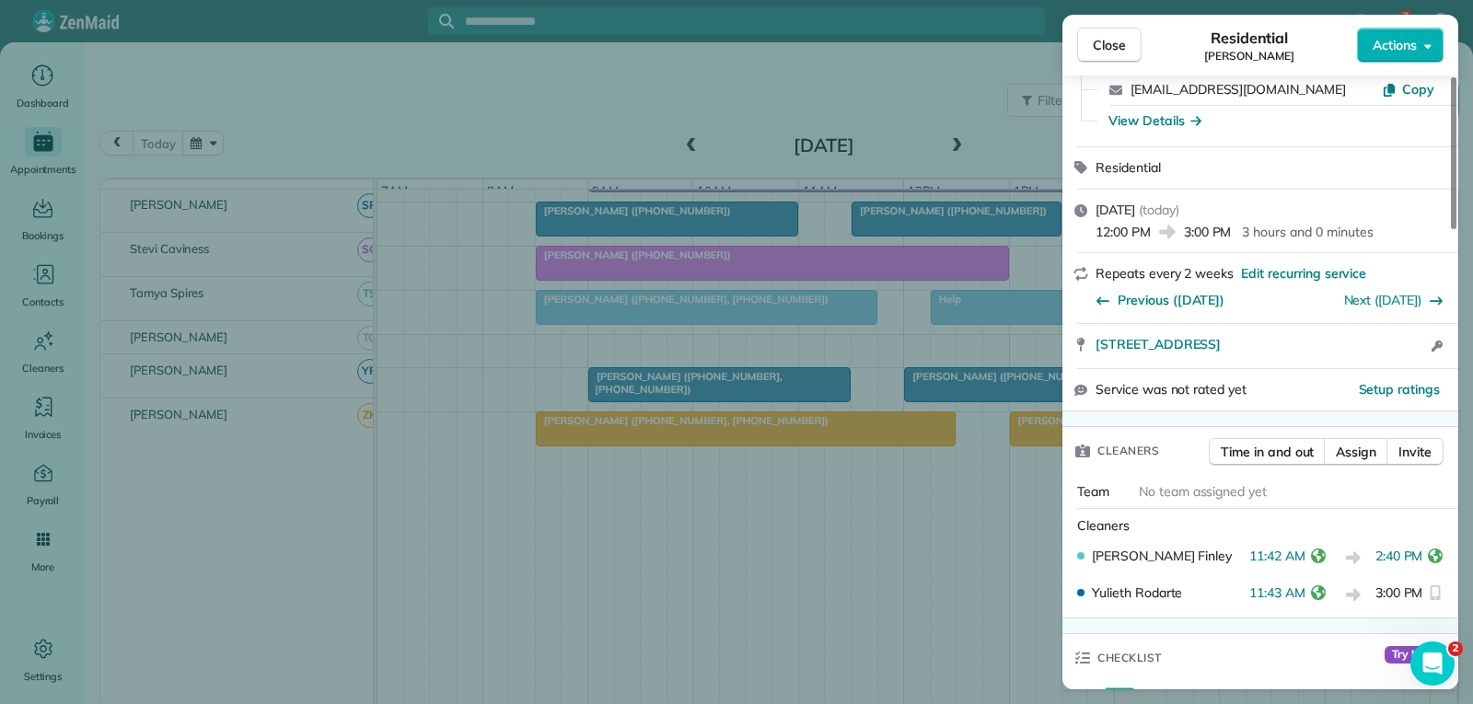
scroll to position [184, 0]
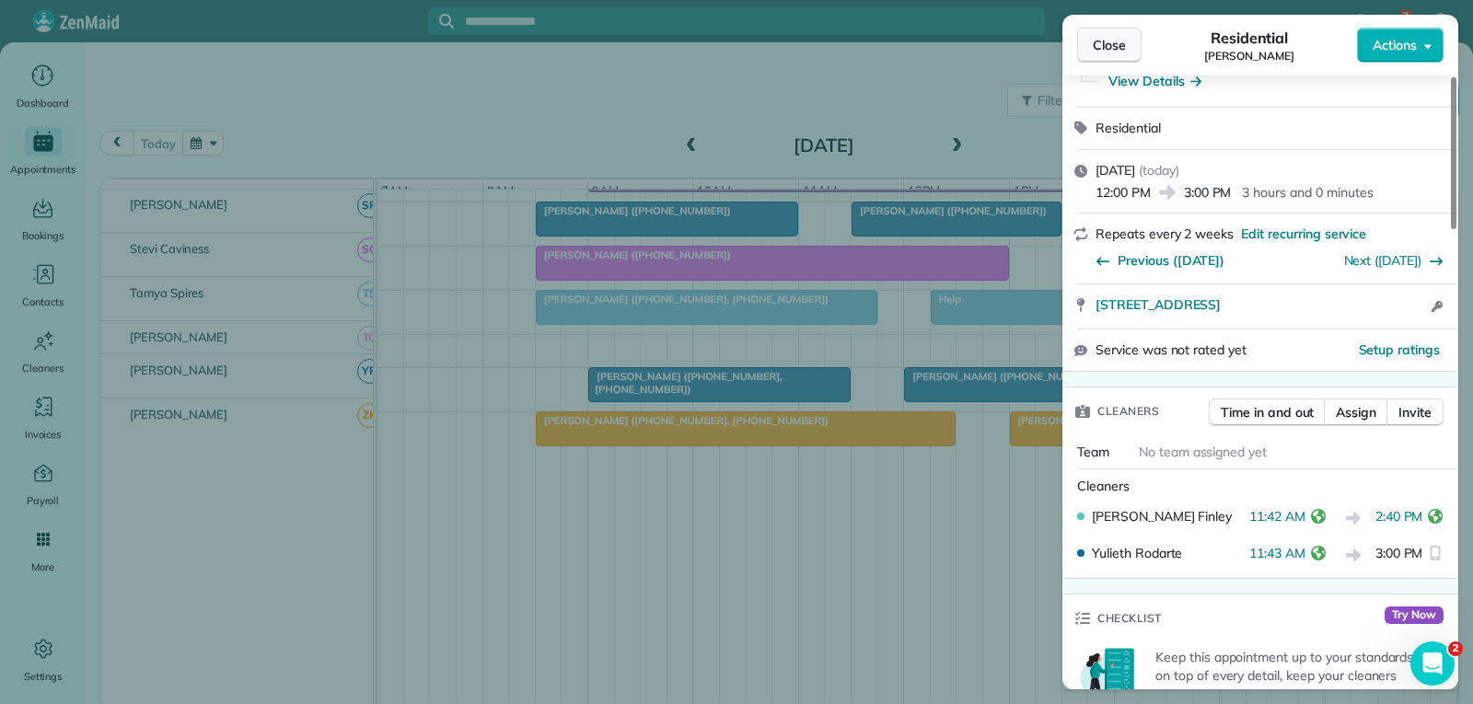
click at [1124, 43] on span "Close" at bounding box center [1109, 45] width 33 height 18
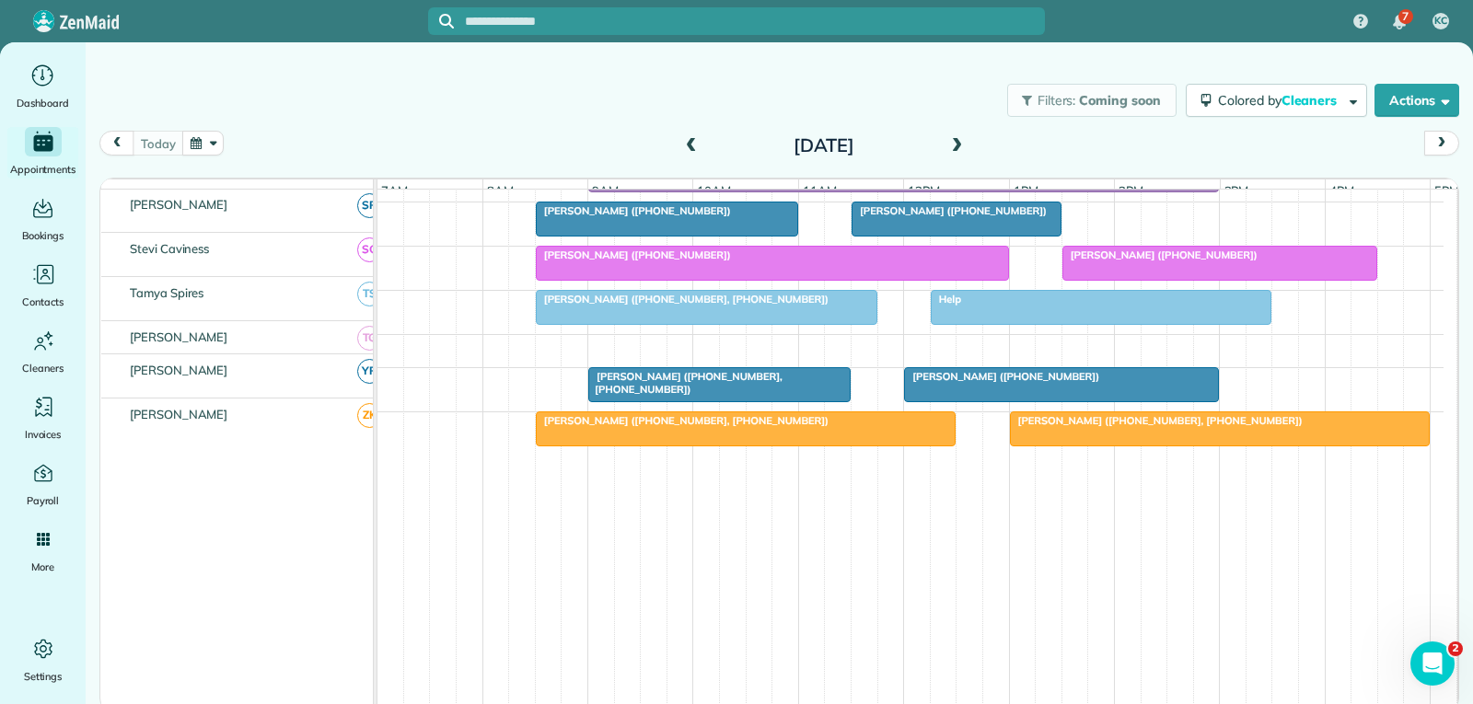
click at [998, 383] on div "[PERSON_NAME] ([PHONE_NUMBER])" at bounding box center [1061, 376] width 304 height 13
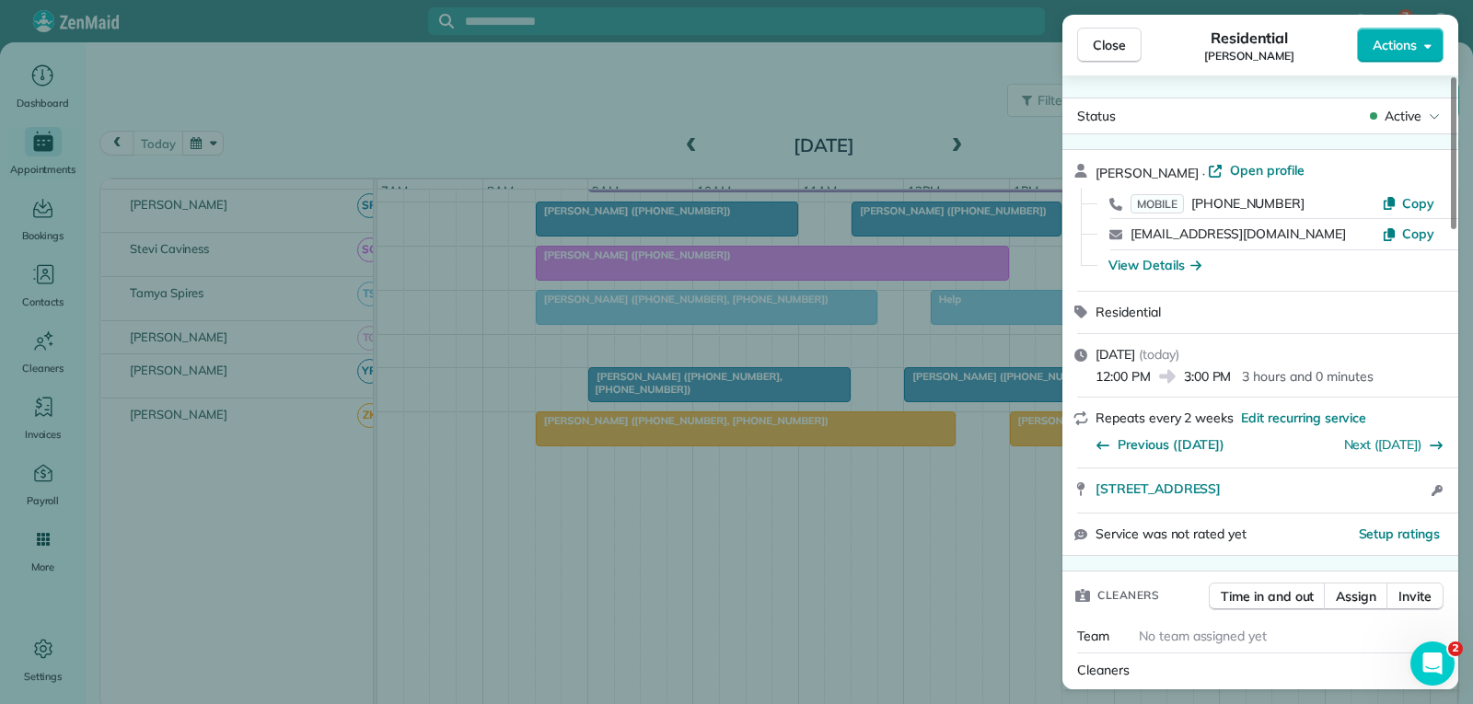
scroll to position [184, 0]
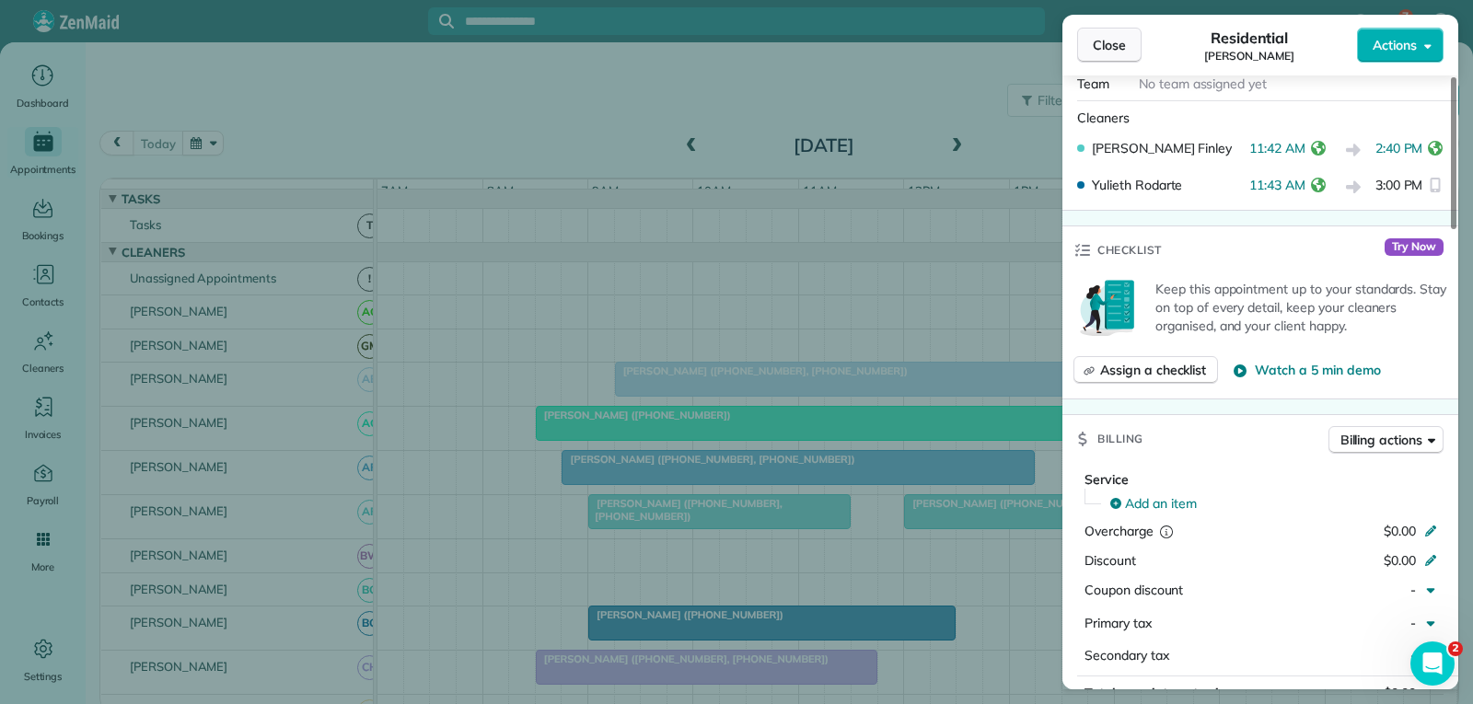
click at [1128, 41] on button "Close" at bounding box center [1109, 45] width 64 height 35
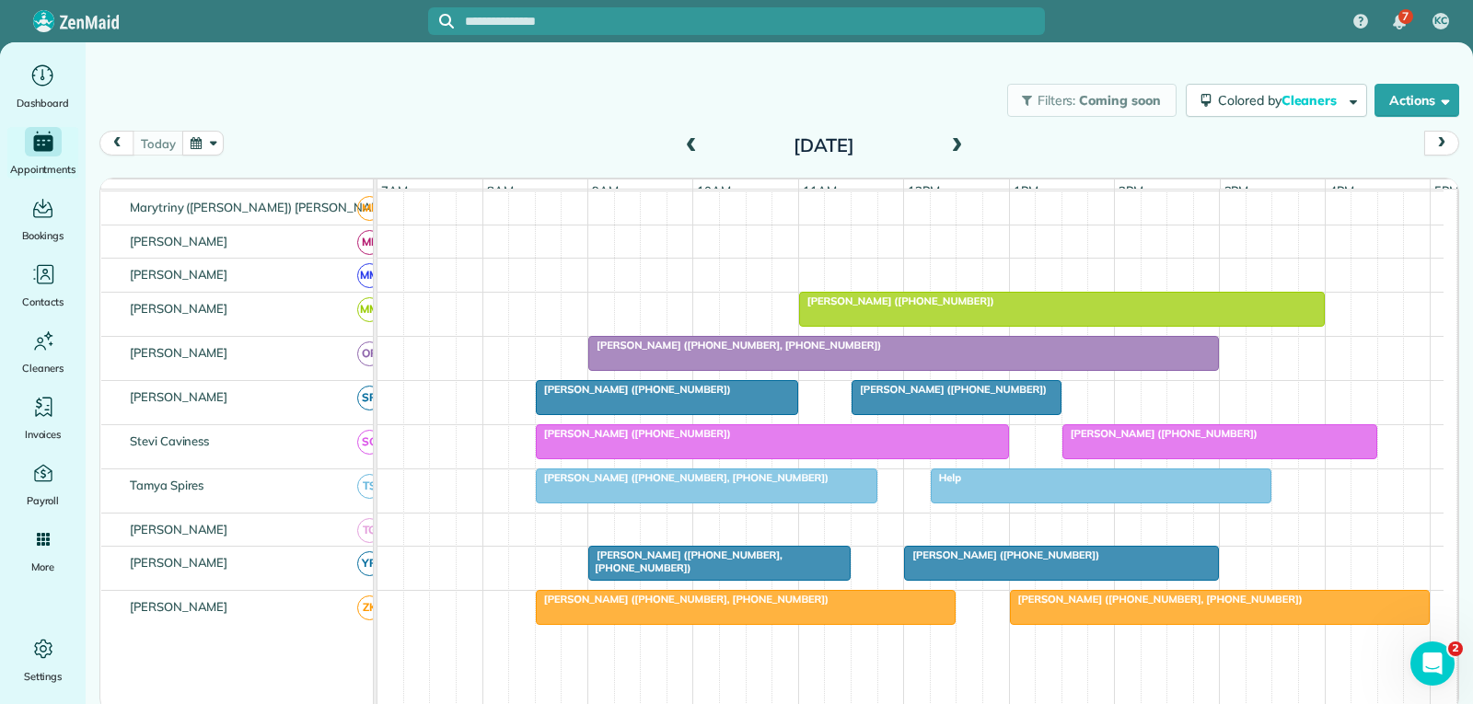
scroll to position [828, 0]
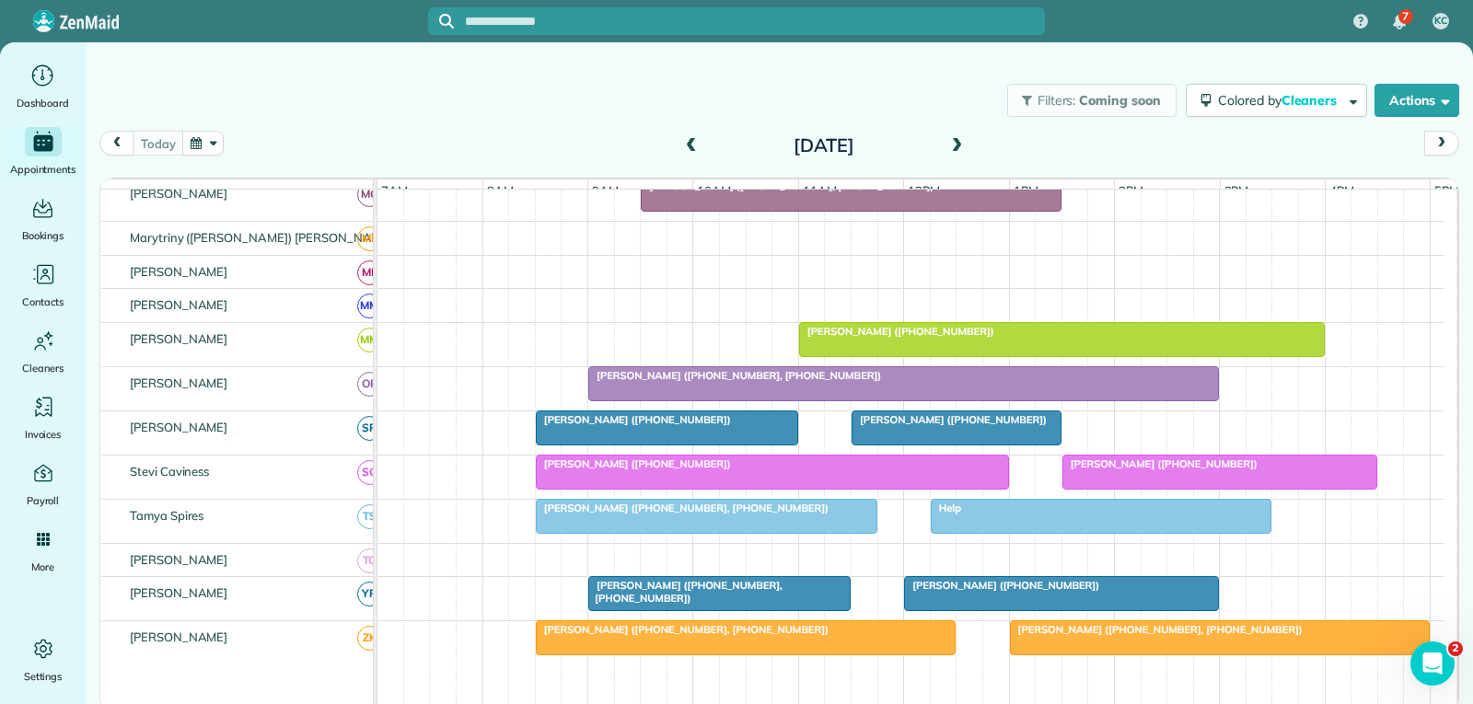
click at [932, 398] on div at bounding box center [903, 383] width 629 height 33
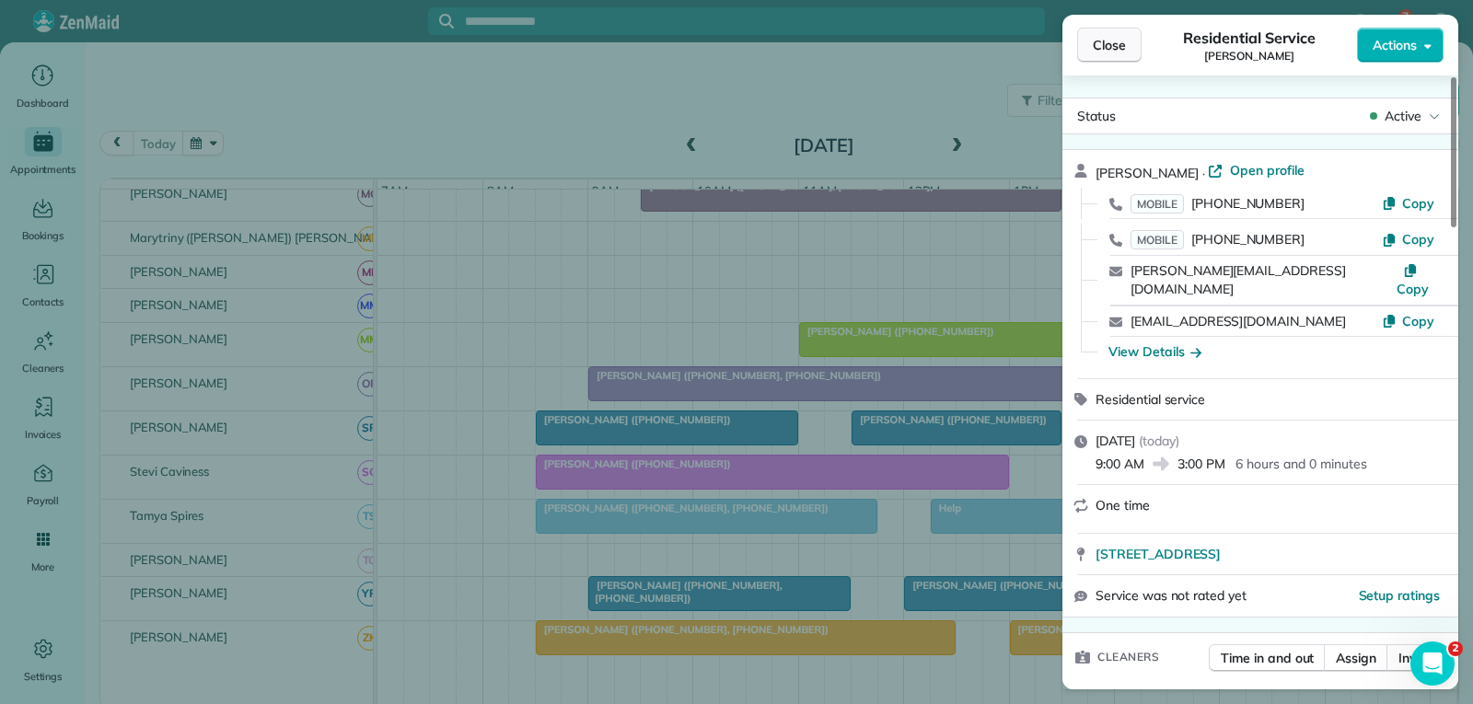
click at [1102, 50] on span "Close" at bounding box center [1109, 45] width 33 height 18
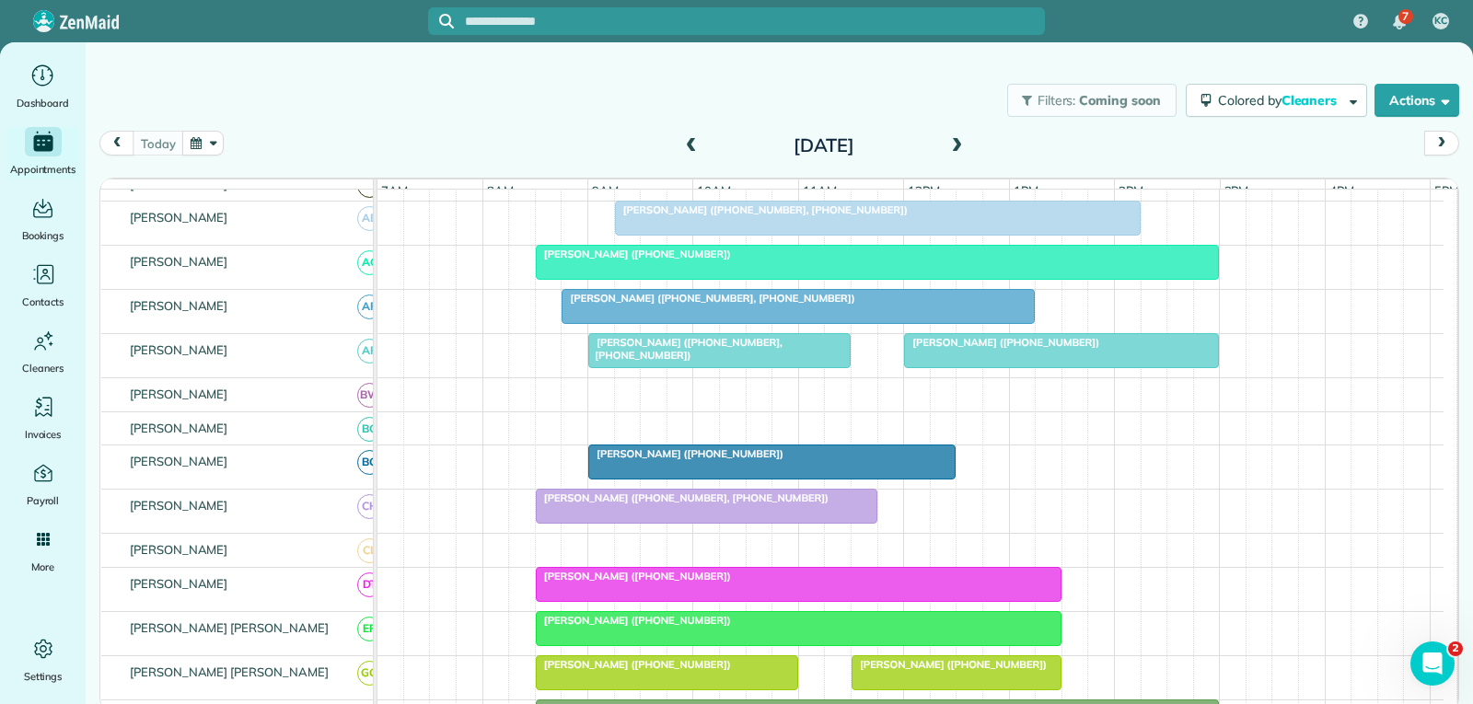
scroll to position [184, 0]
